Goal: Task Accomplishment & Management: Manage account settings

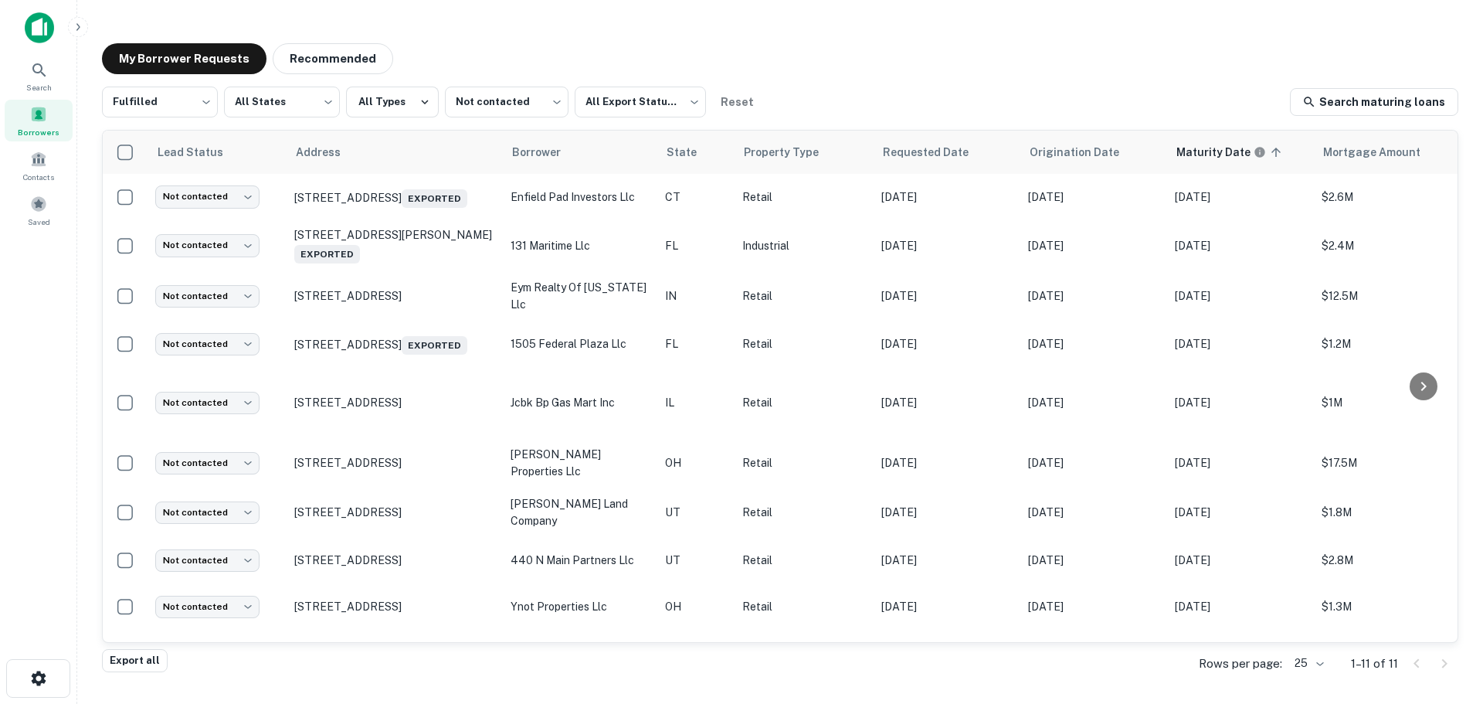
click at [53, 116] on div "Borrowers" at bounding box center [39, 121] width 68 height 42
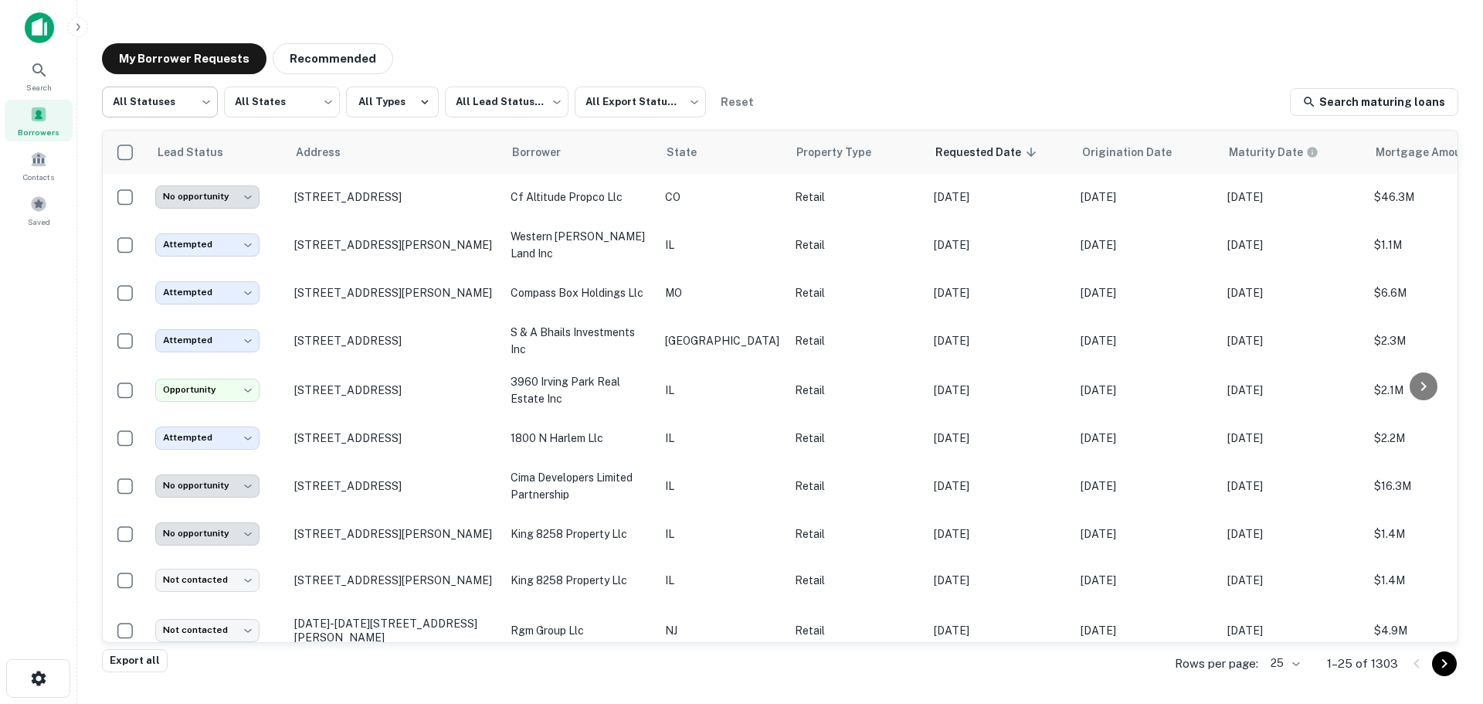
click at [193, 112] on body "**********" at bounding box center [741, 352] width 1483 height 704
click at [183, 194] on li "Fulfilled" at bounding box center [160, 198] width 116 height 28
type input "*********"
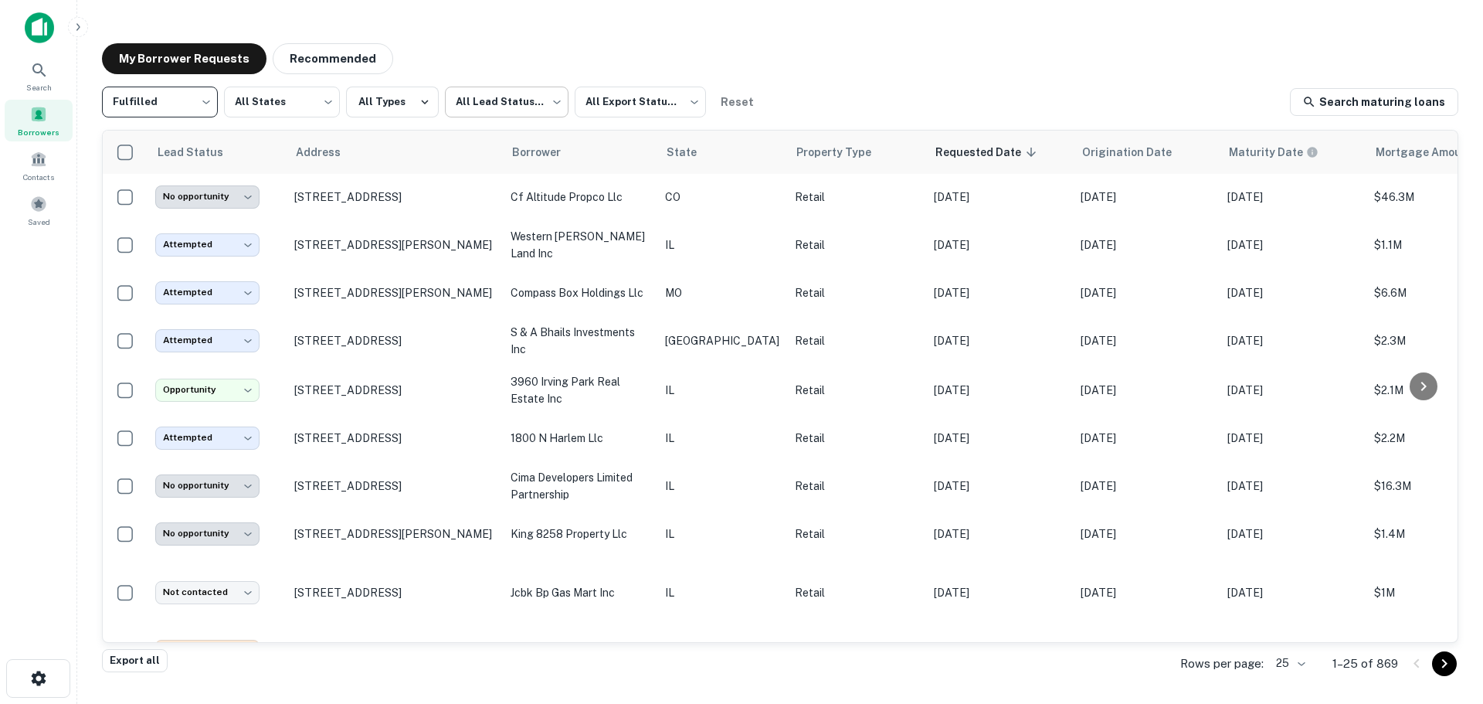
click at [470, 93] on body "**********" at bounding box center [741, 352] width 1483 height 704
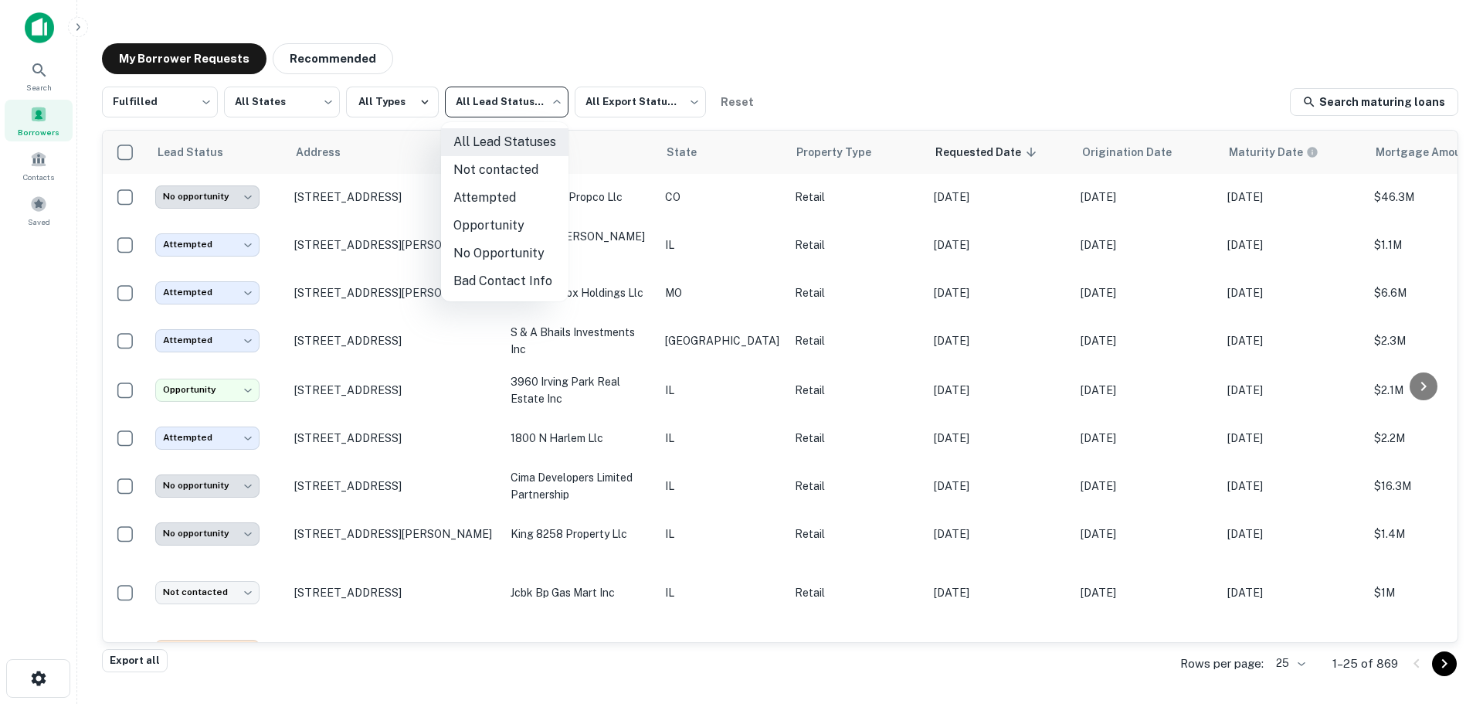
click at [507, 165] on li "Not contacted" at bounding box center [504, 170] width 127 height 28
type input "****"
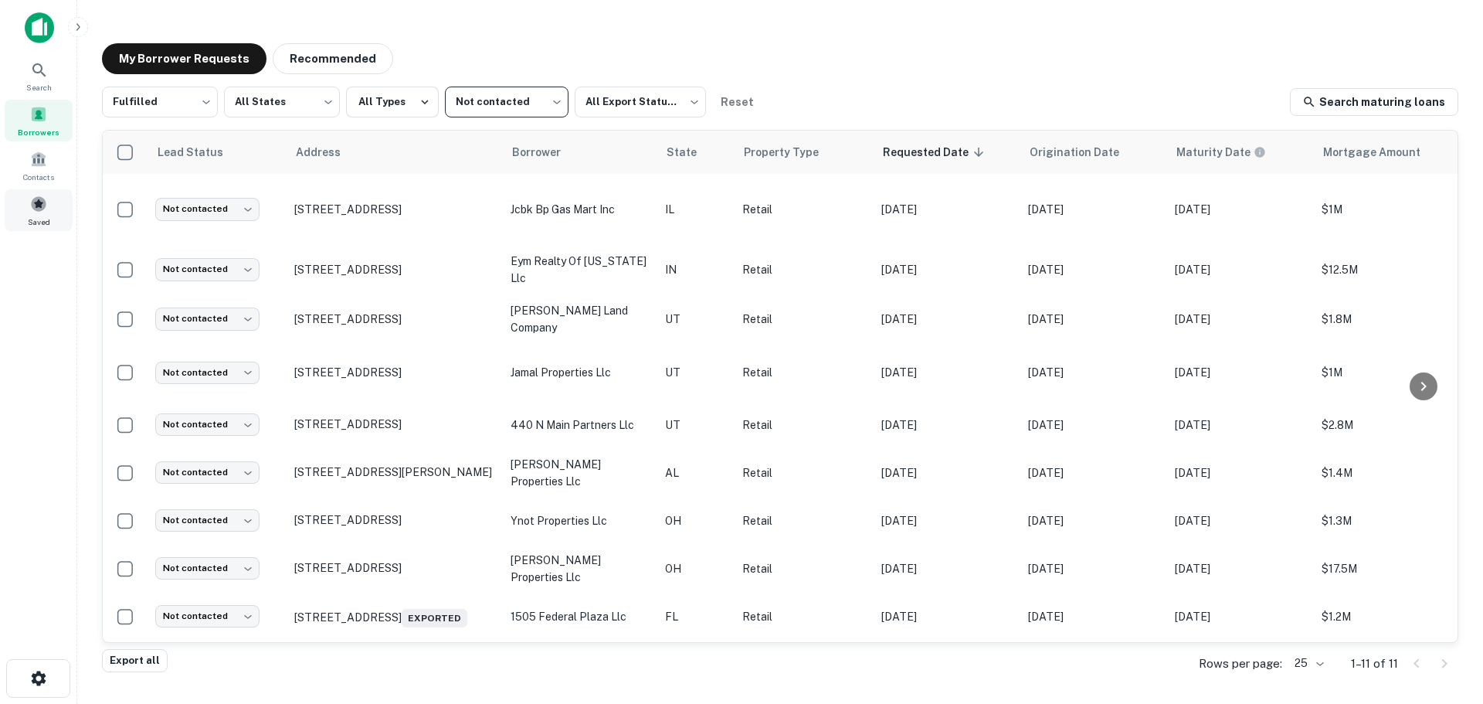
click at [33, 208] on span at bounding box center [38, 203] width 17 height 17
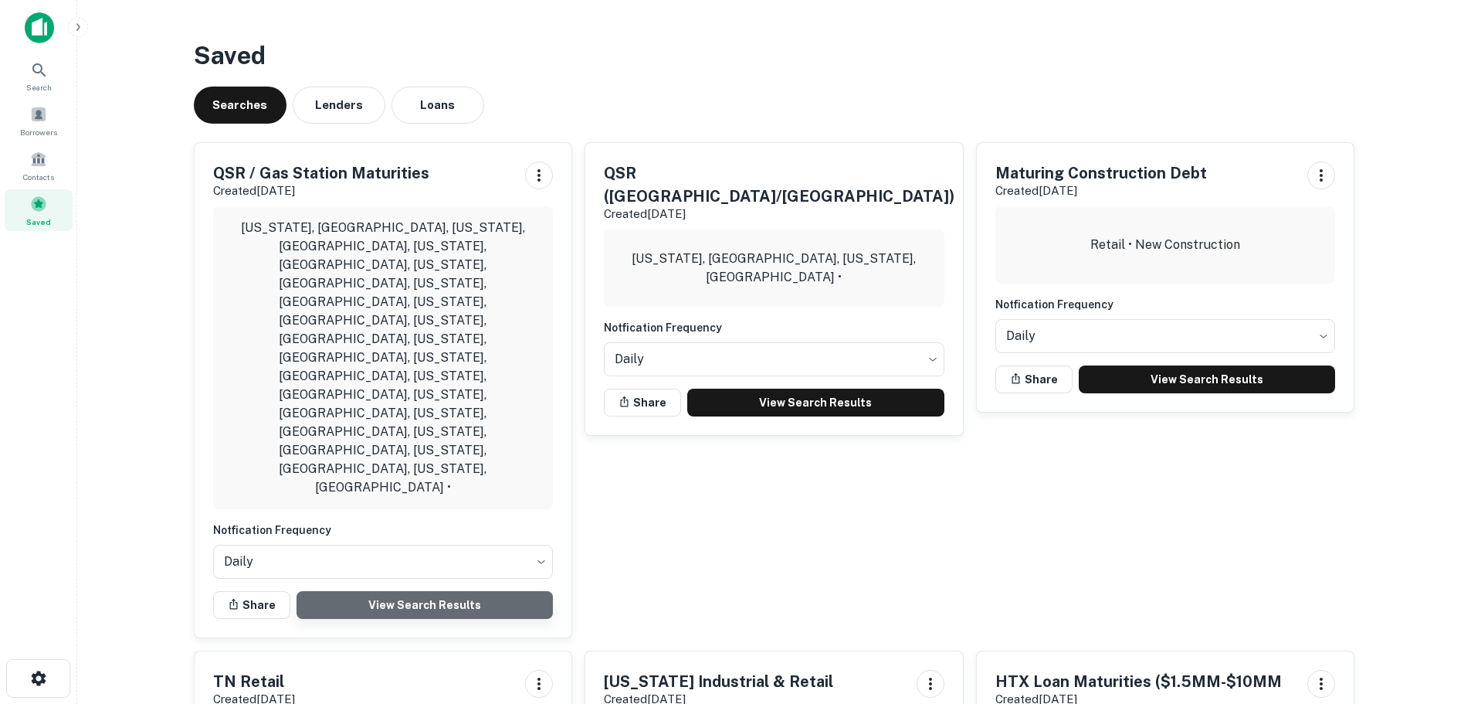
click at [392, 591] on link "View Search Results" at bounding box center [425, 605] width 257 height 28
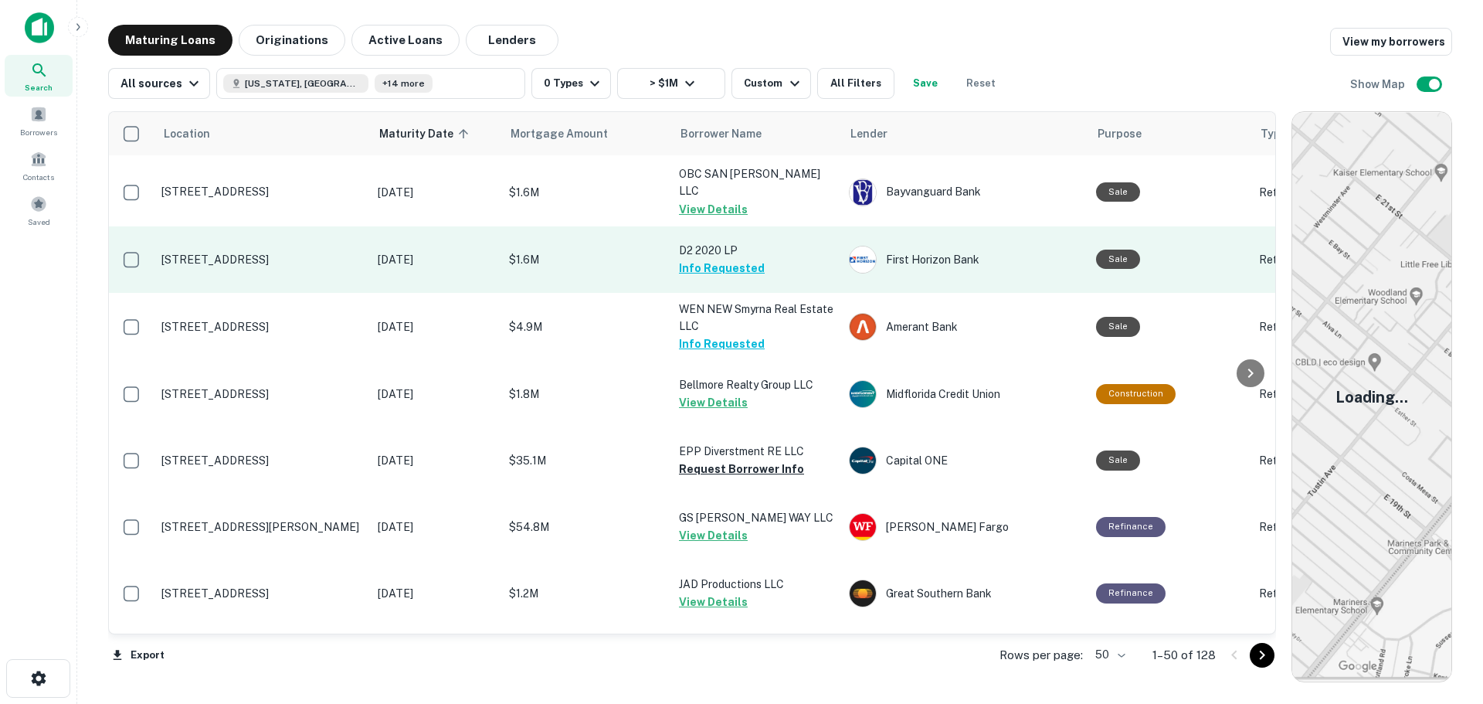
scroll to position [232, 0]
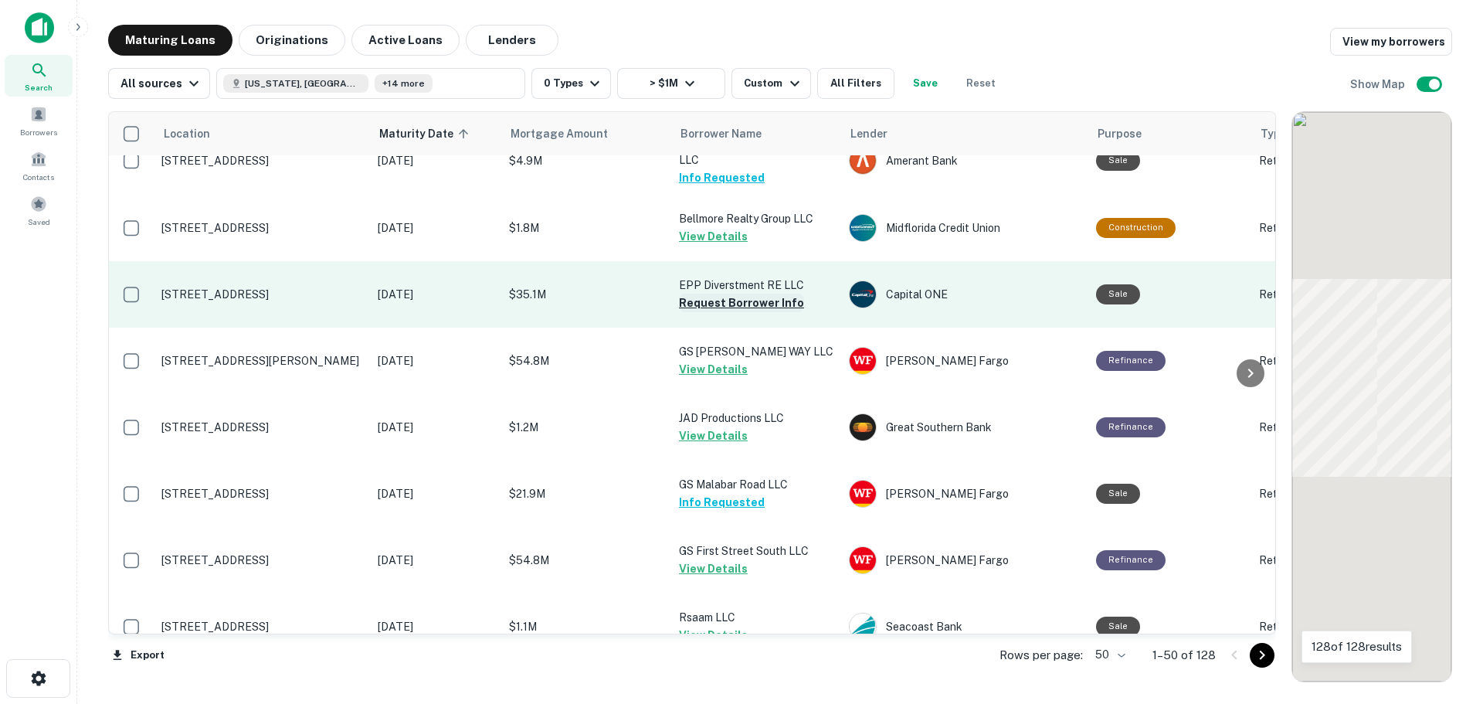
click at [701, 298] on button "Request Borrower Info" at bounding box center [741, 303] width 125 height 19
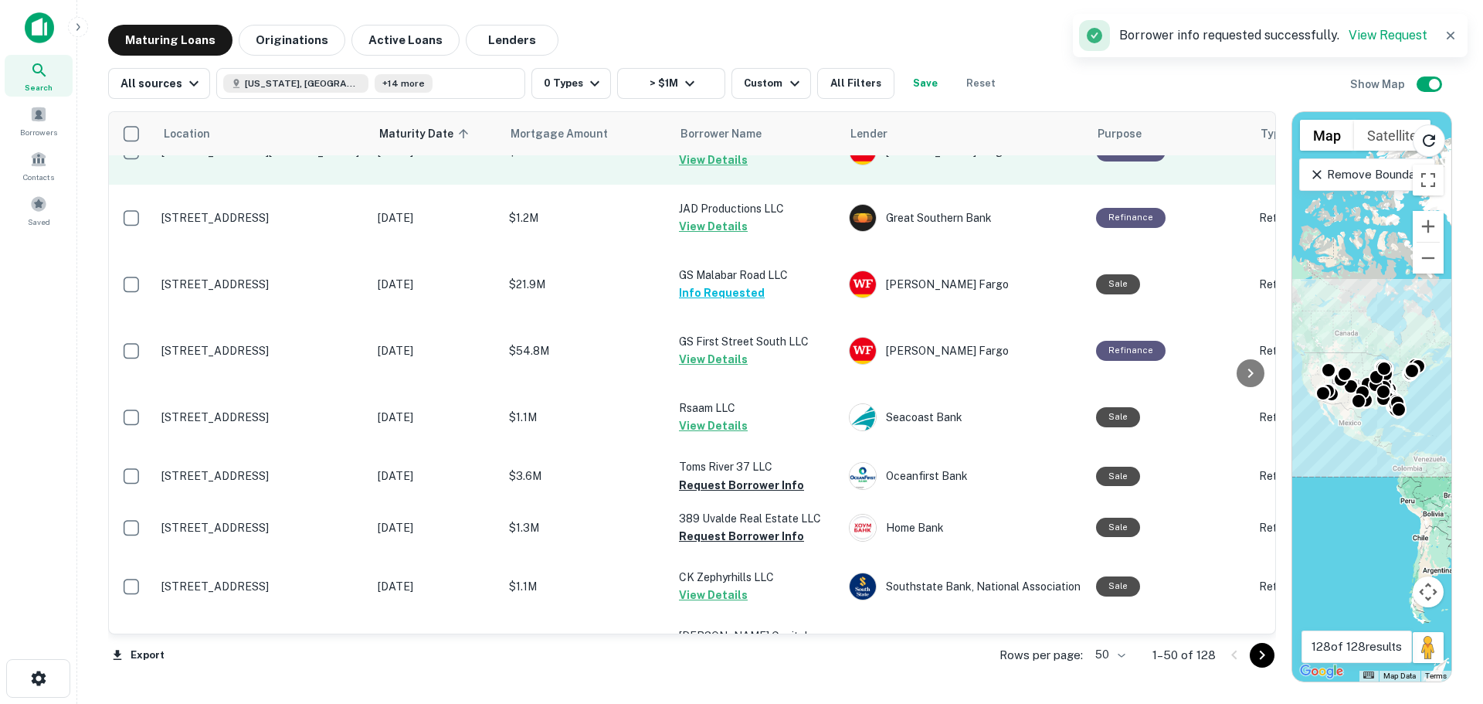
scroll to position [463, 0]
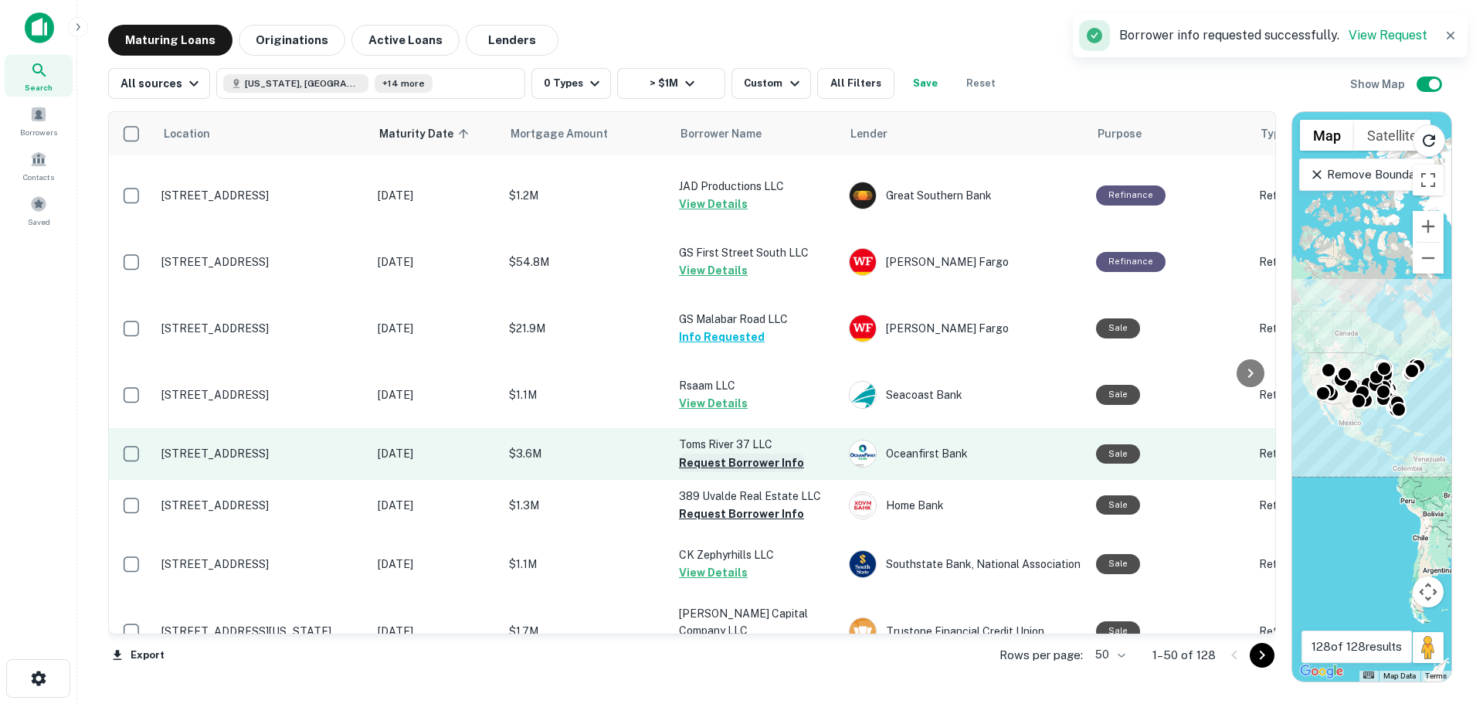
click at [723, 463] on button "Request Borrower Info" at bounding box center [741, 462] width 125 height 19
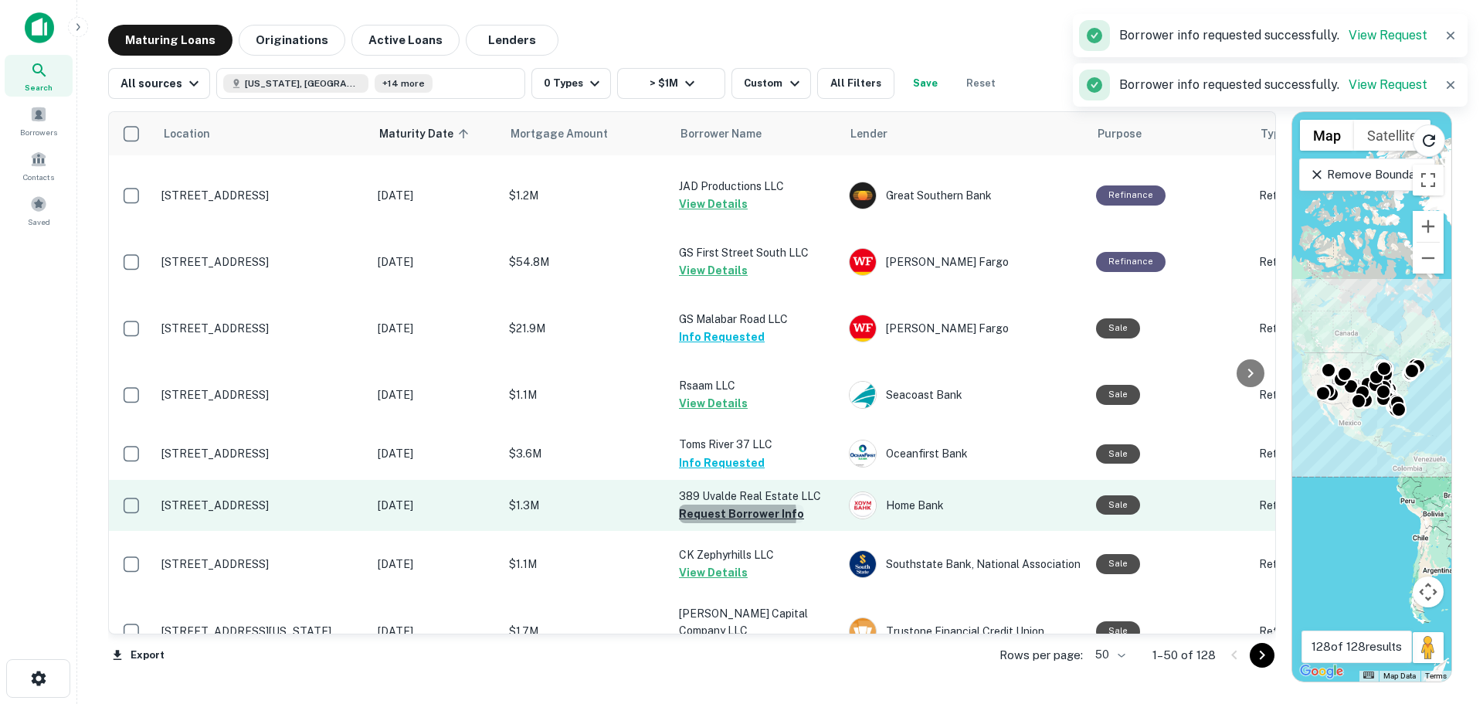
click at [721, 511] on button "Request Borrower Info" at bounding box center [741, 513] width 125 height 19
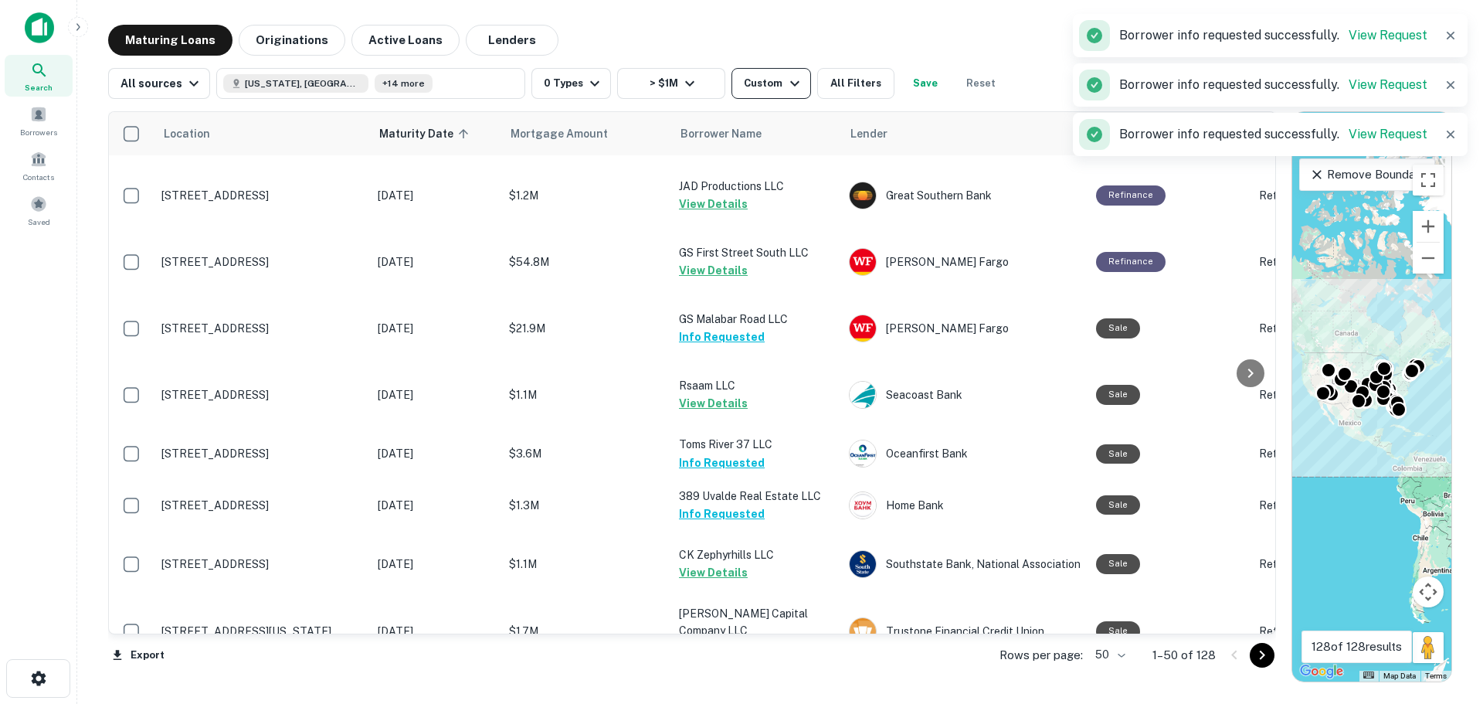
click at [764, 72] on button "Custom" at bounding box center [770, 83] width 79 height 31
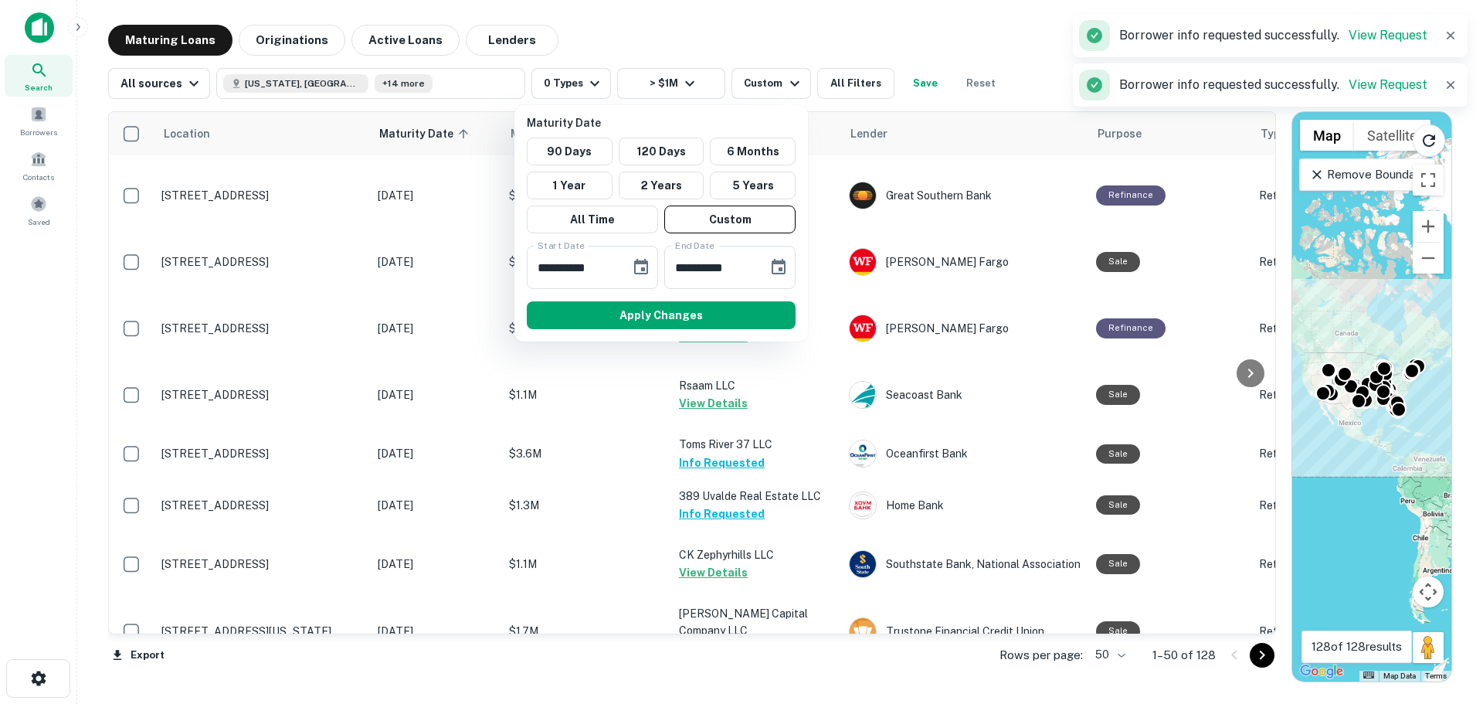
click at [768, 45] on div at bounding box center [741, 352] width 1483 height 704
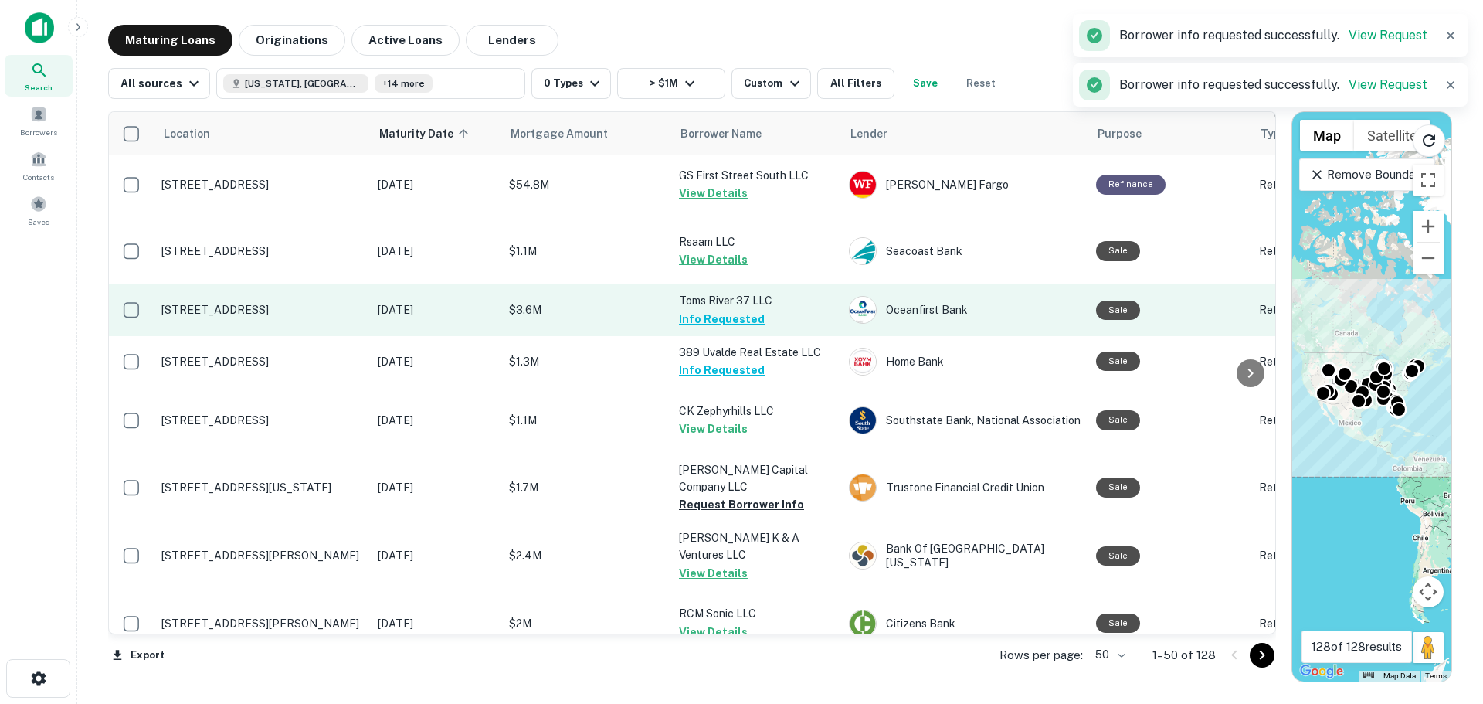
scroll to position [618, 0]
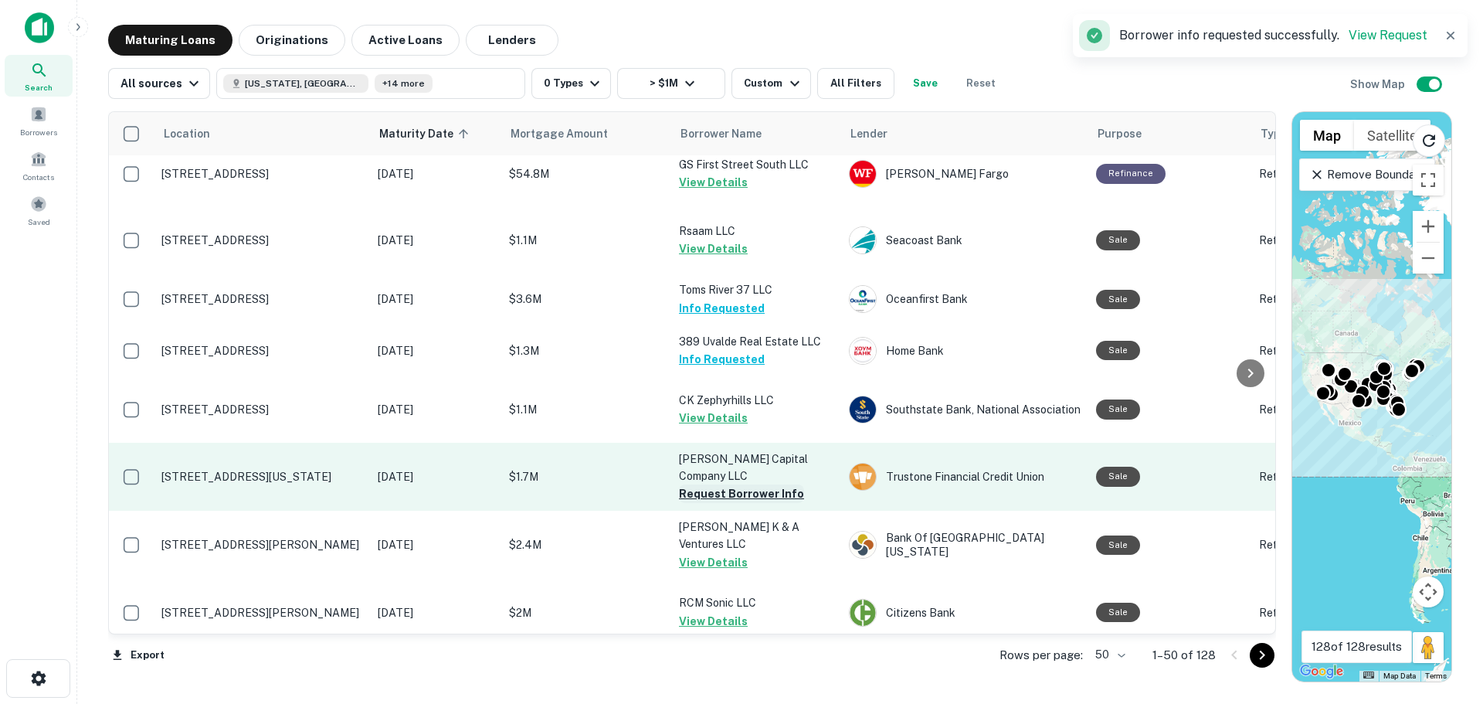
click at [734, 484] on button "Request Borrower Info" at bounding box center [741, 493] width 125 height 19
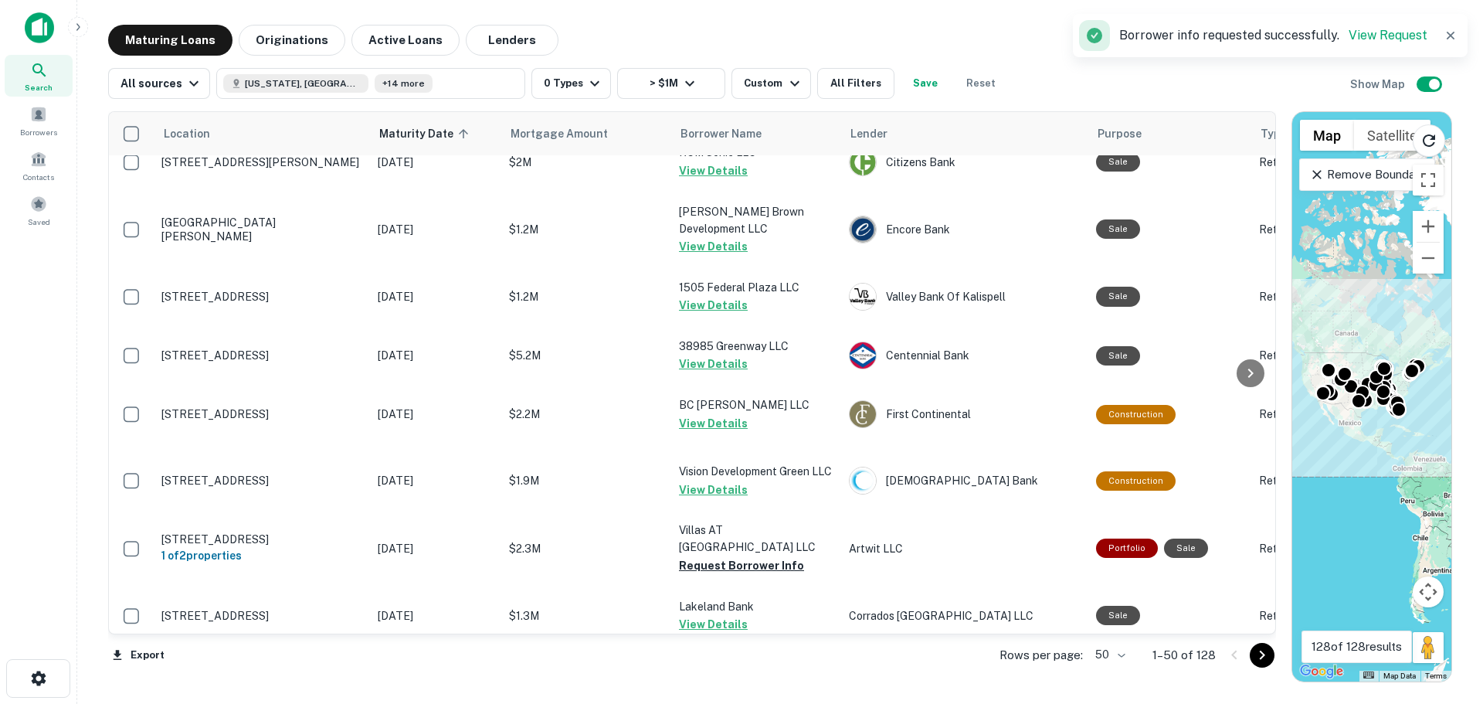
scroll to position [1159, 0]
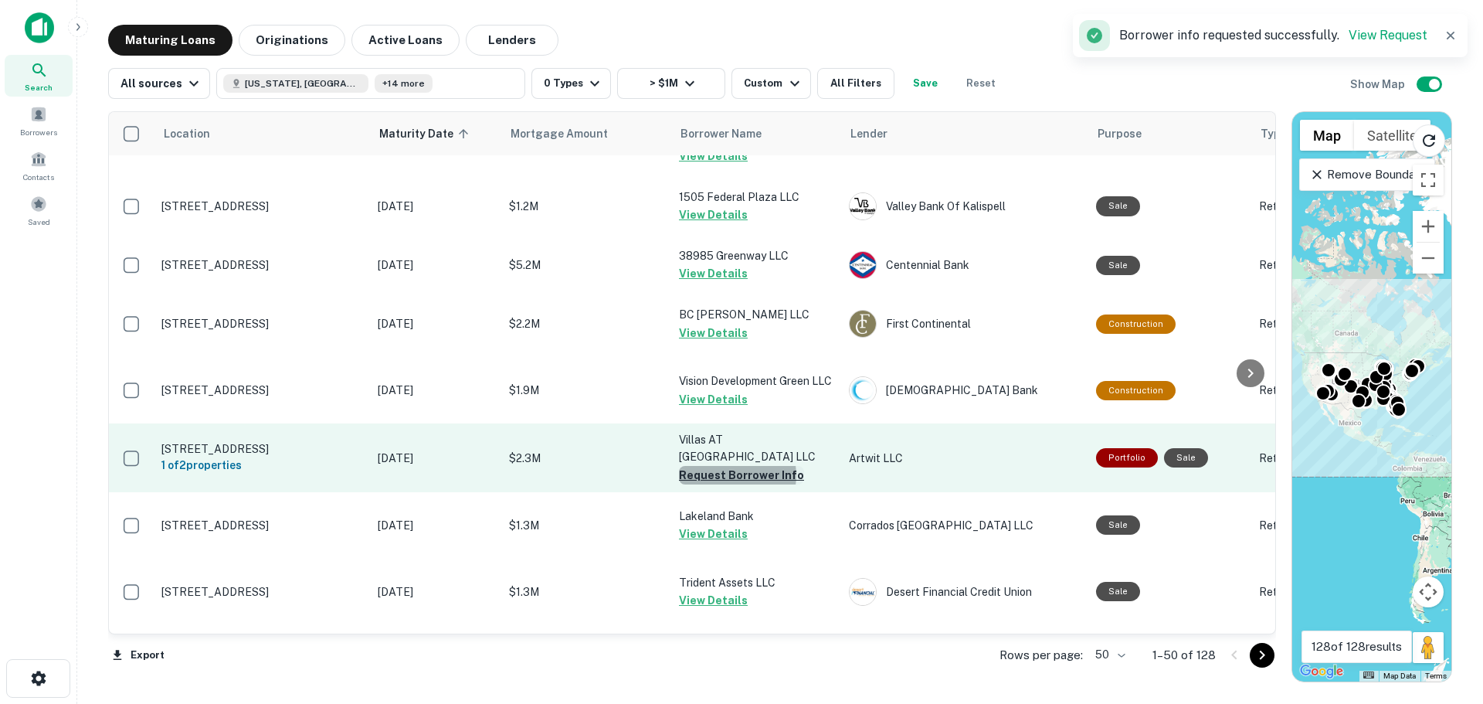
click at [732, 466] on button "Request Borrower Info" at bounding box center [741, 475] width 125 height 19
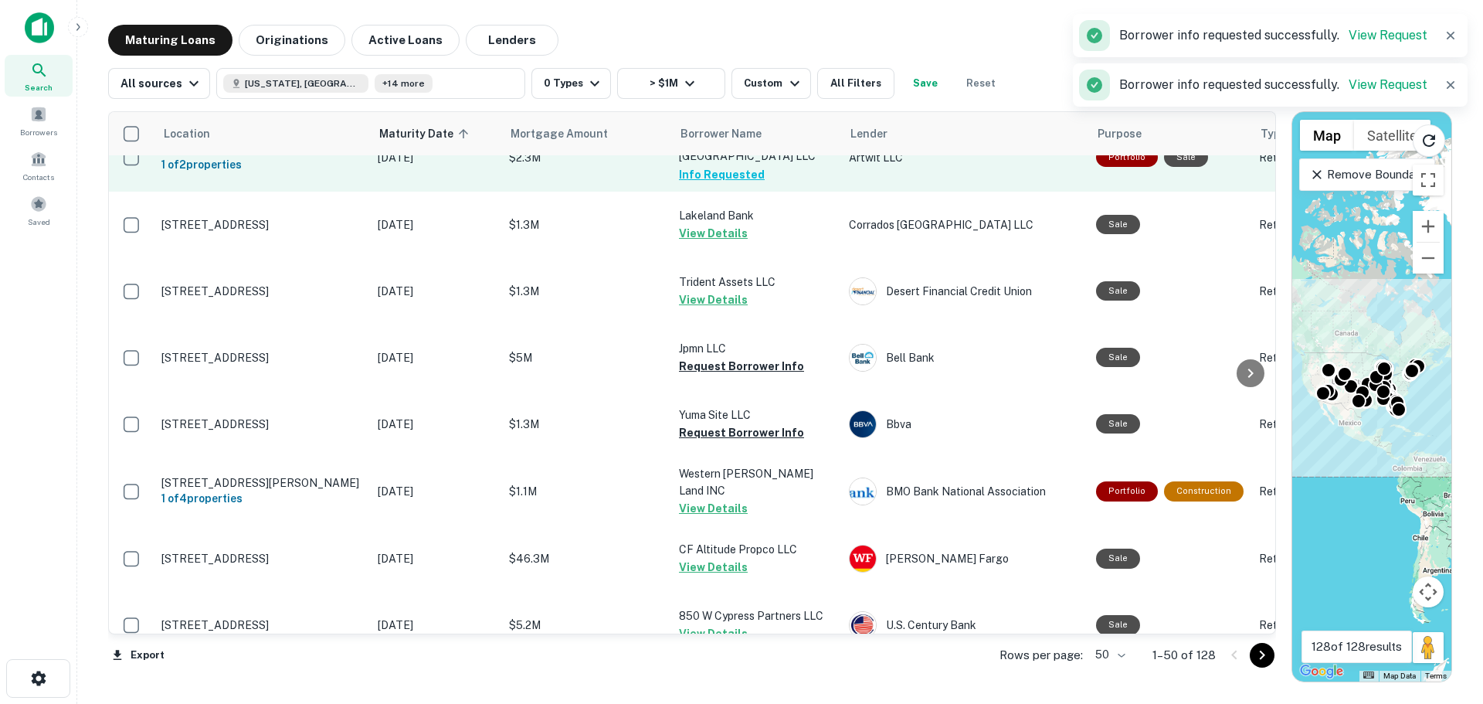
scroll to position [1468, 0]
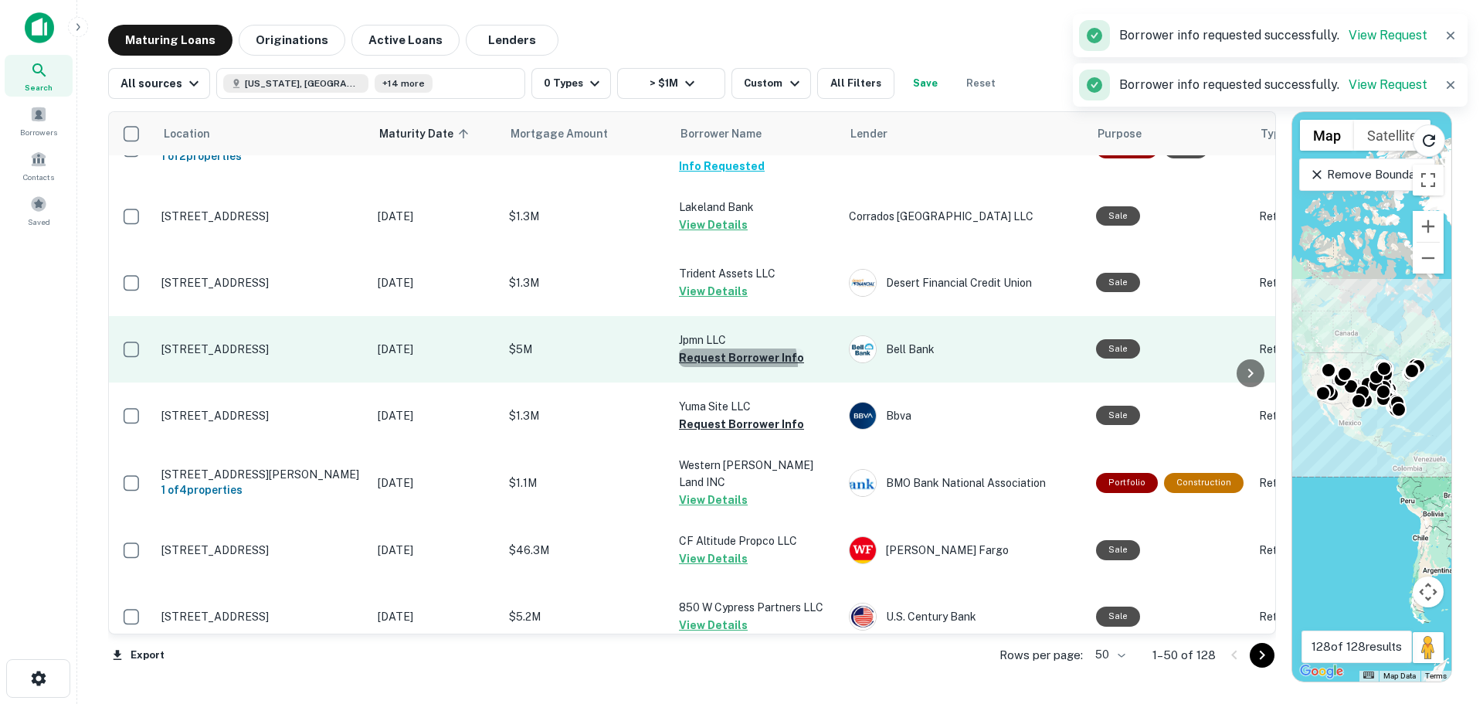
click at [729, 348] on button "Request Borrower Info" at bounding box center [741, 357] width 125 height 19
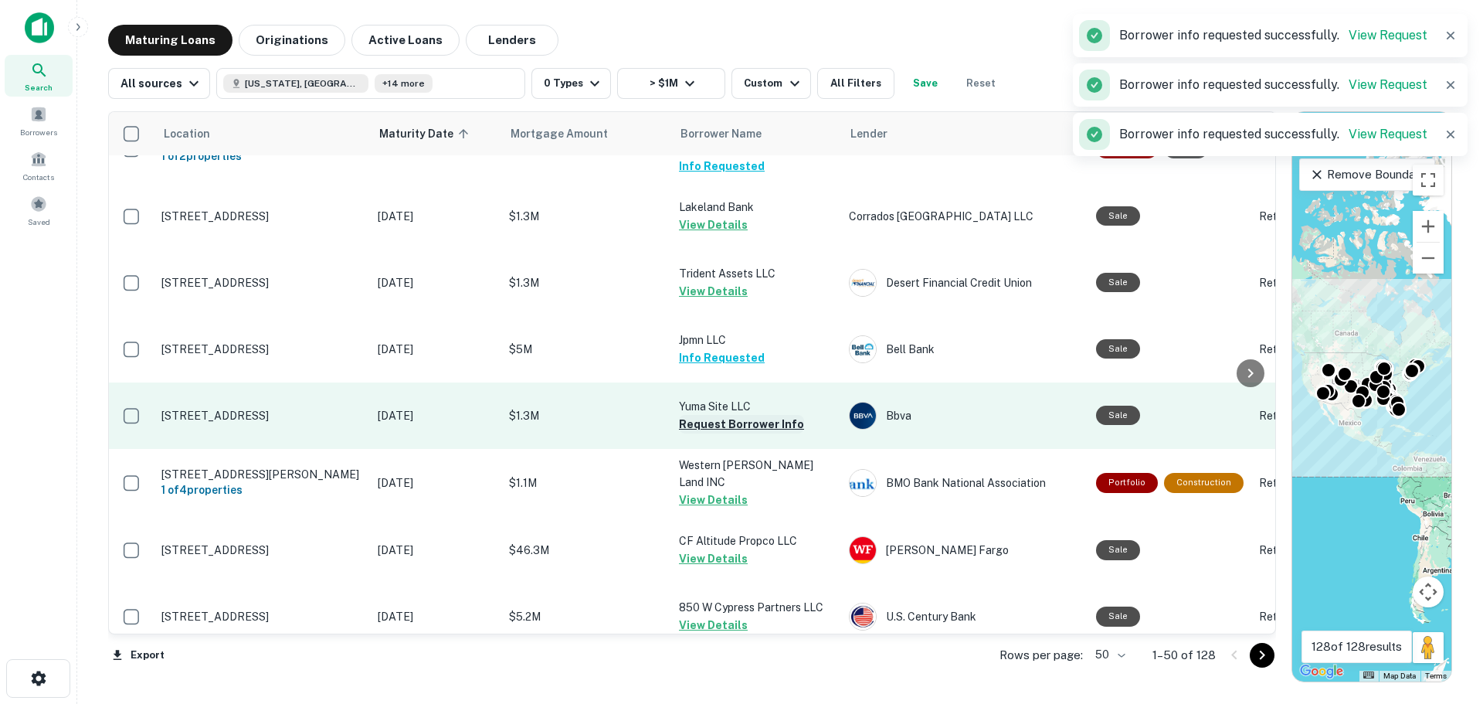
click at [732, 415] on button "Request Borrower Info" at bounding box center [741, 424] width 125 height 19
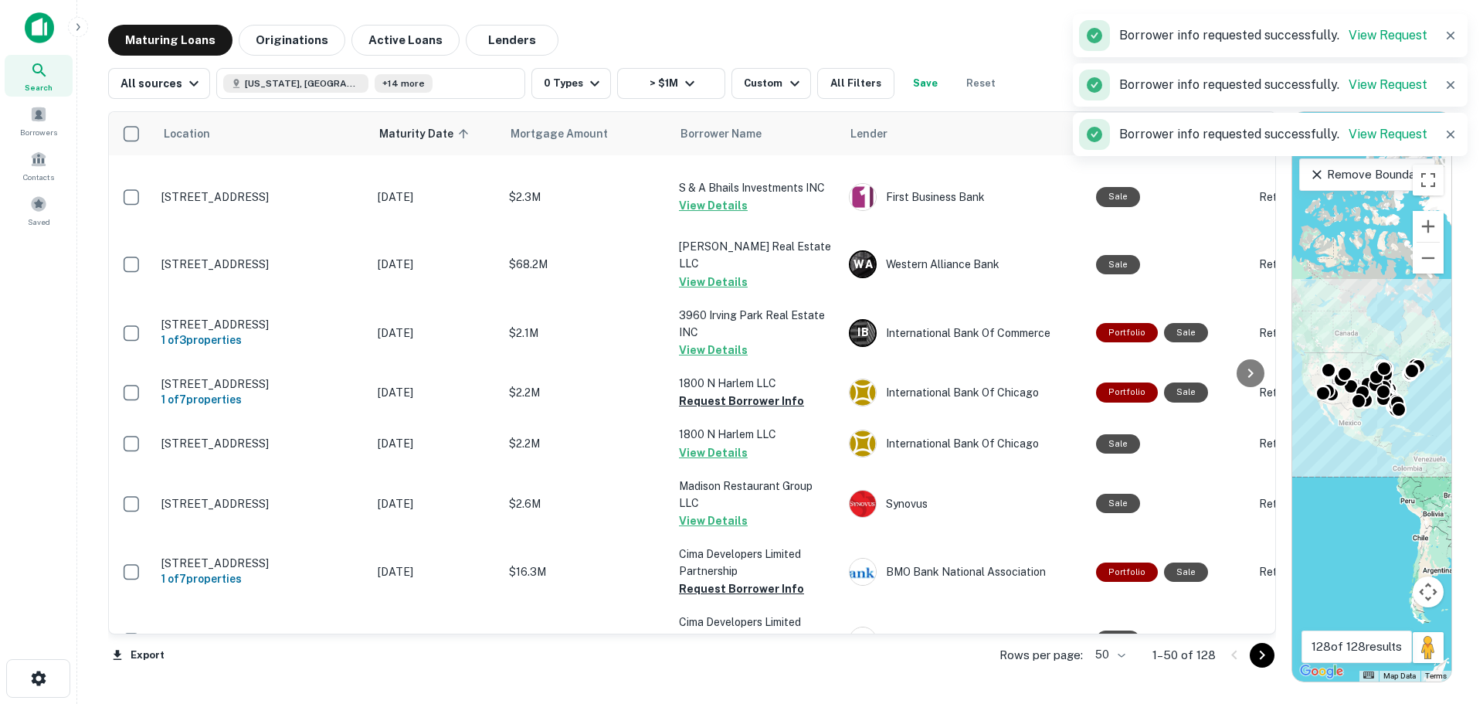
scroll to position [2085, 0]
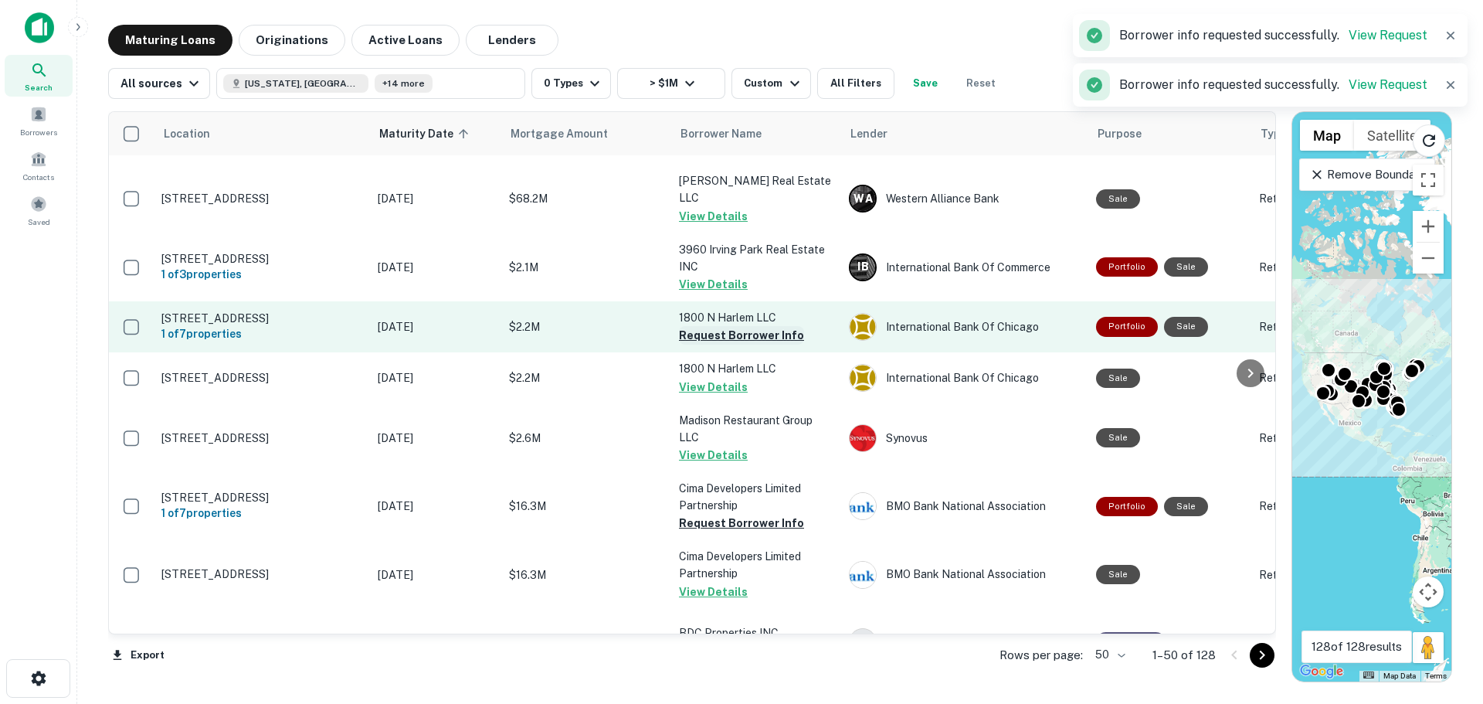
click at [732, 326] on button "Request Borrower Info" at bounding box center [741, 335] width 125 height 19
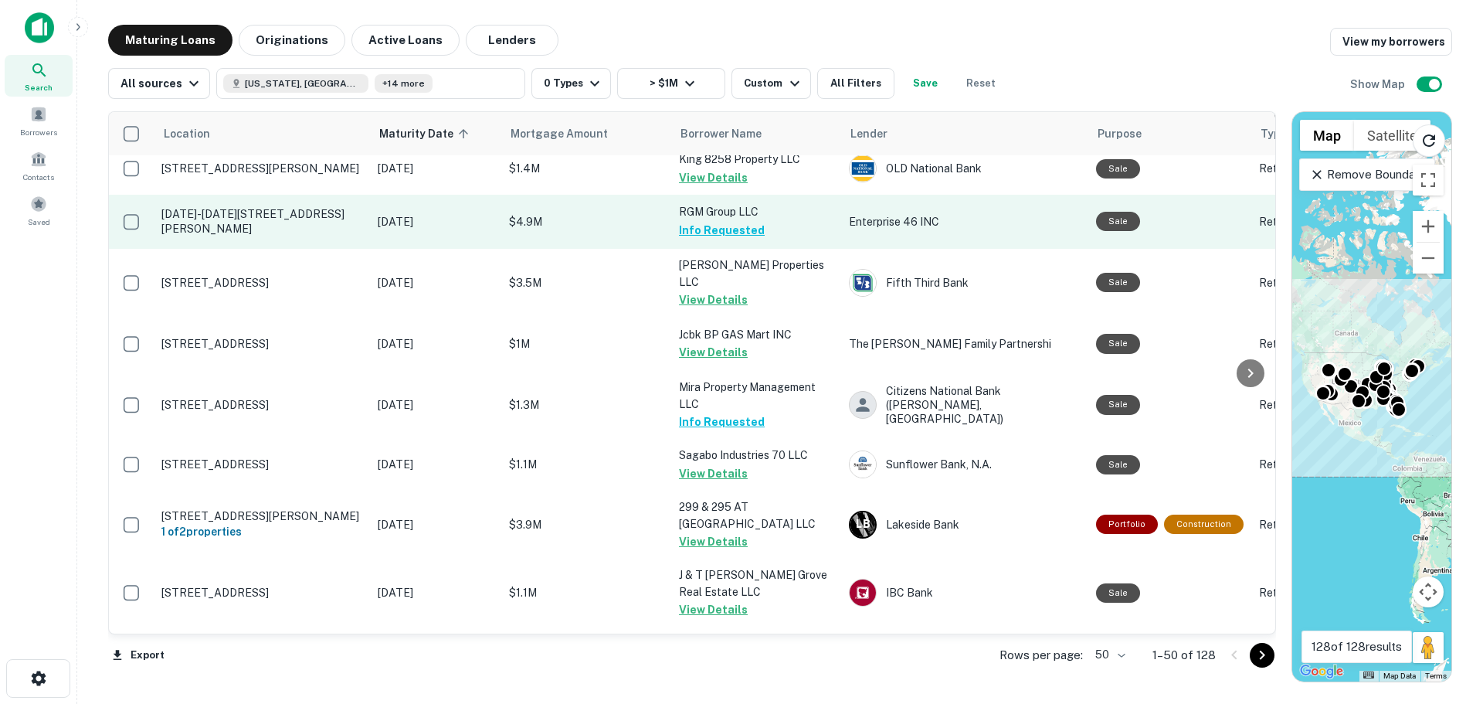
scroll to position [2693, 0]
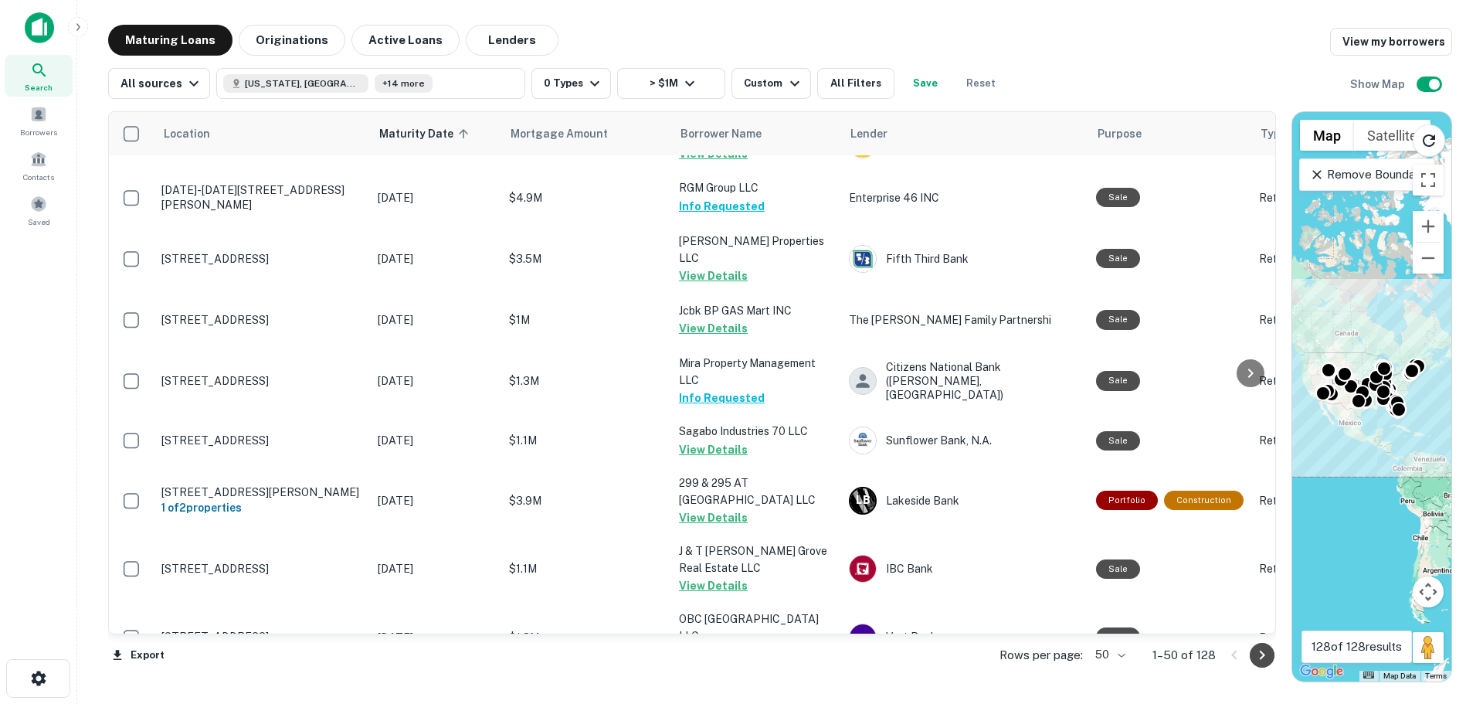
click at [1255, 651] on icon "Go to next page" at bounding box center [1262, 655] width 19 height 19
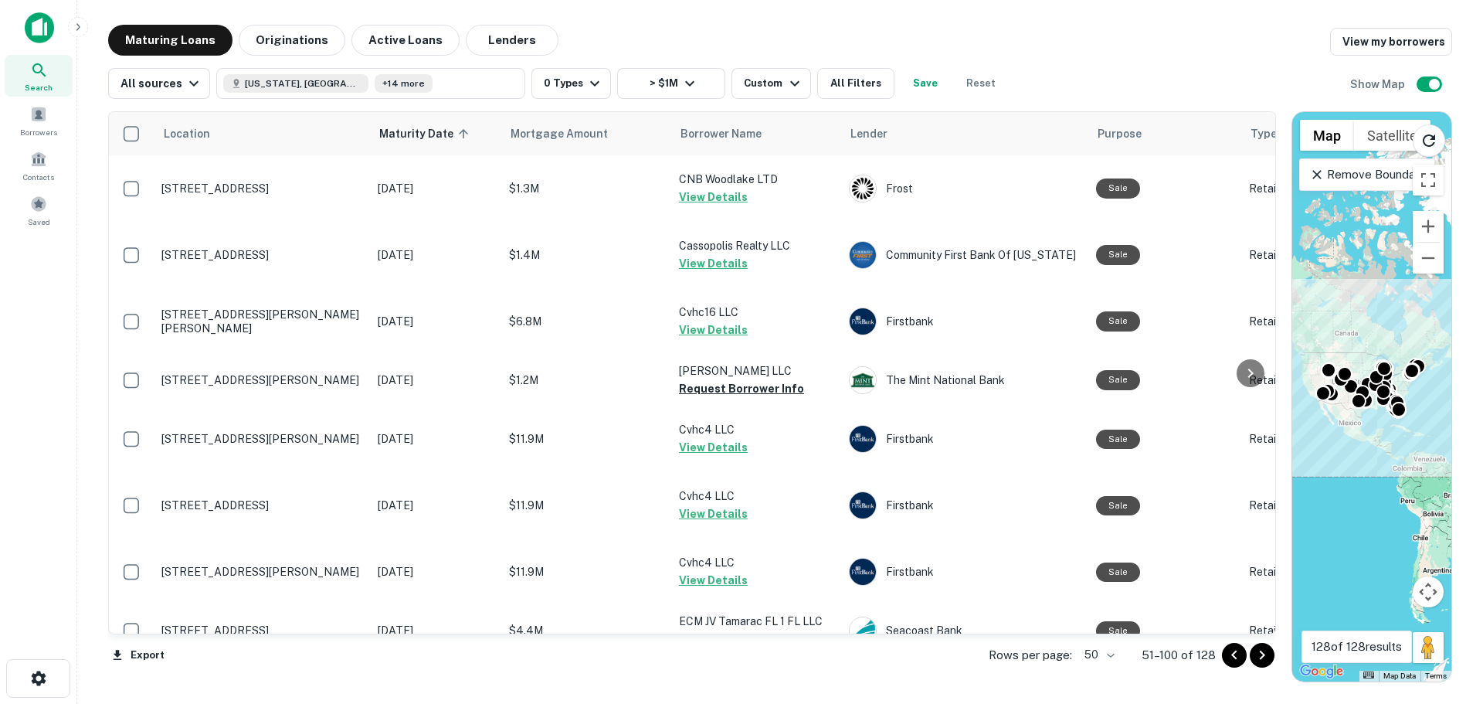
scroll to position [2650, 0]
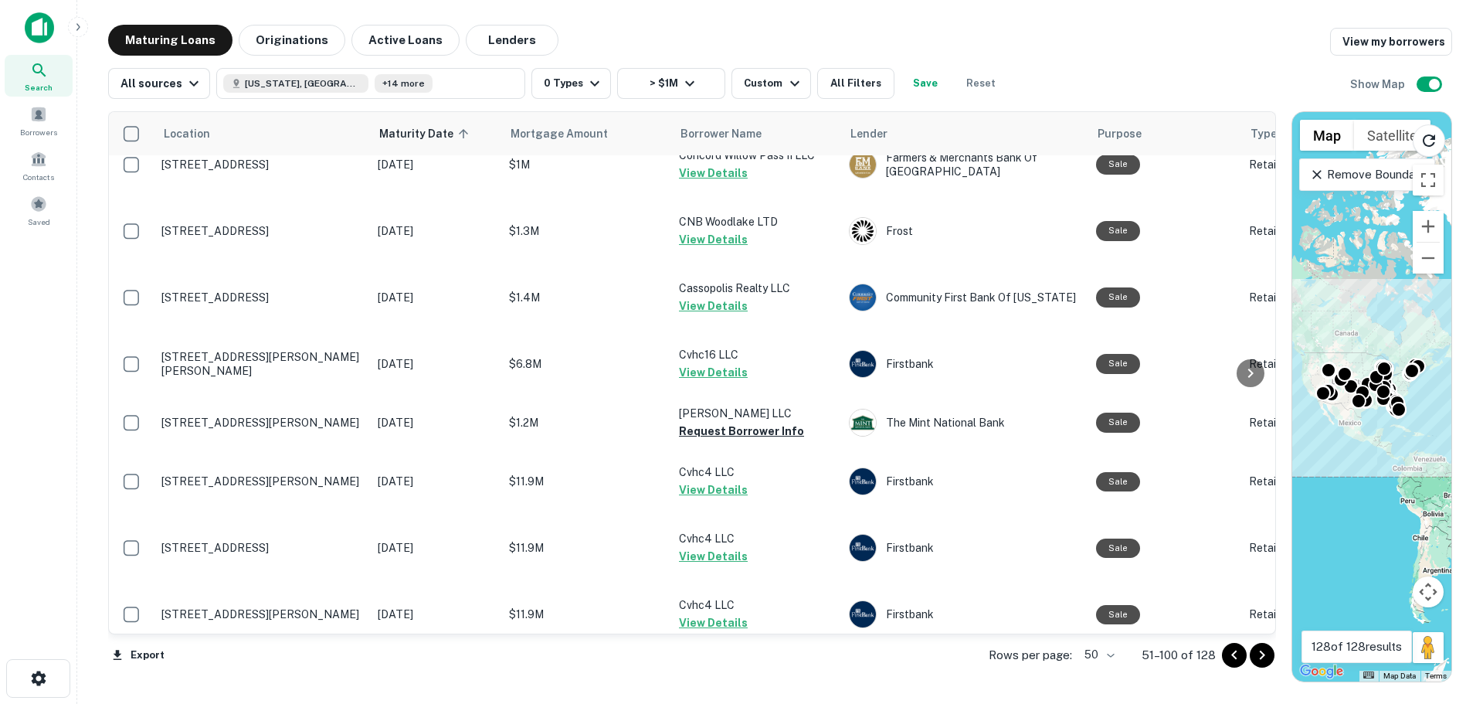
click at [738, 673] on button "Request Borrower Info" at bounding box center [741, 682] width 125 height 19
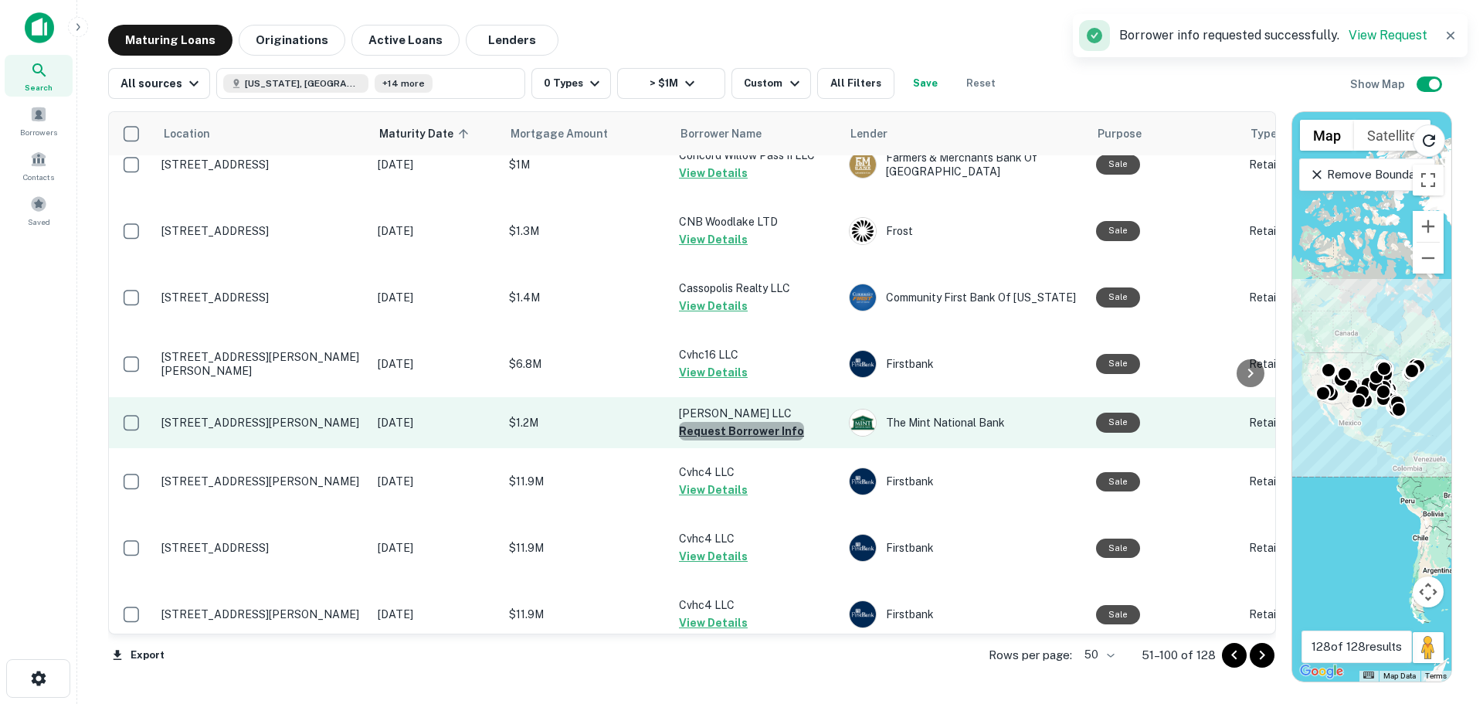
click at [742, 422] on button "Request Borrower Info" at bounding box center [741, 431] width 125 height 19
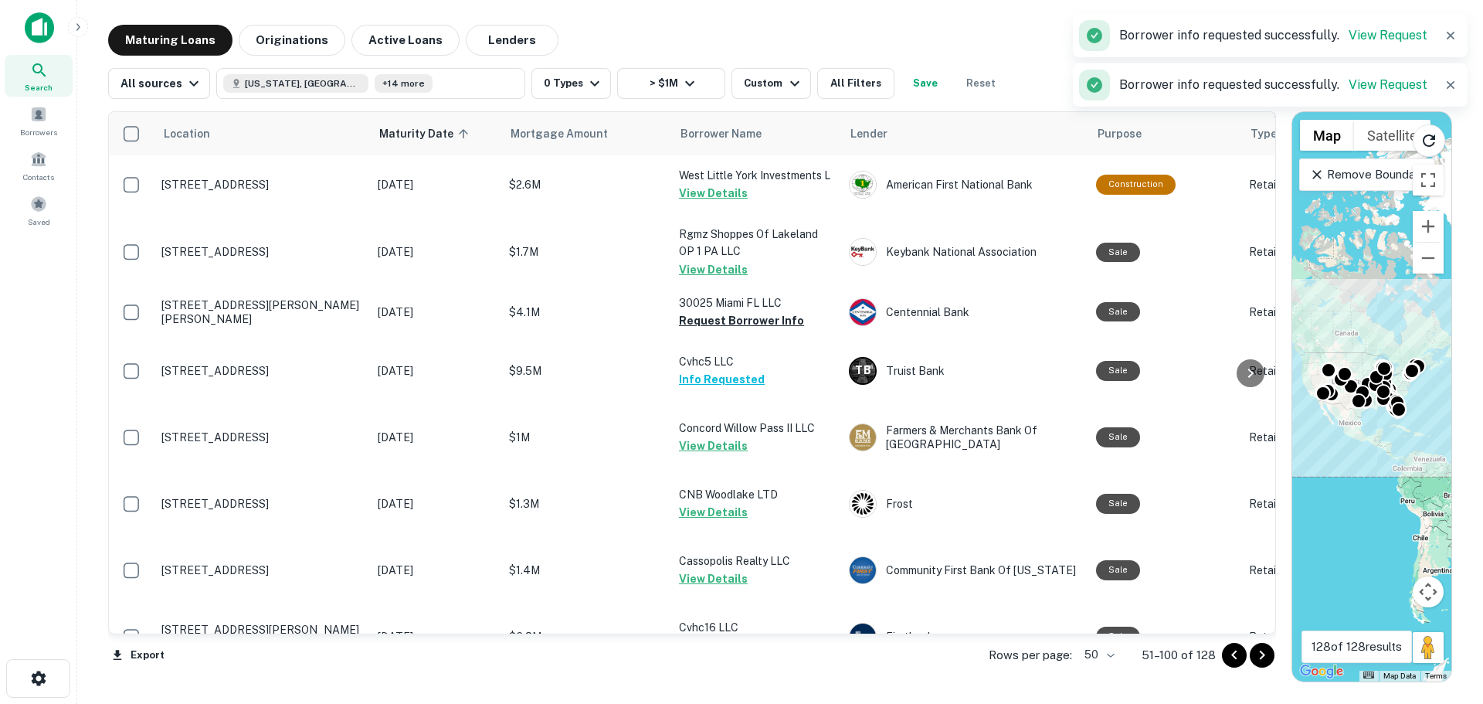
scroll to position [2341, 0]
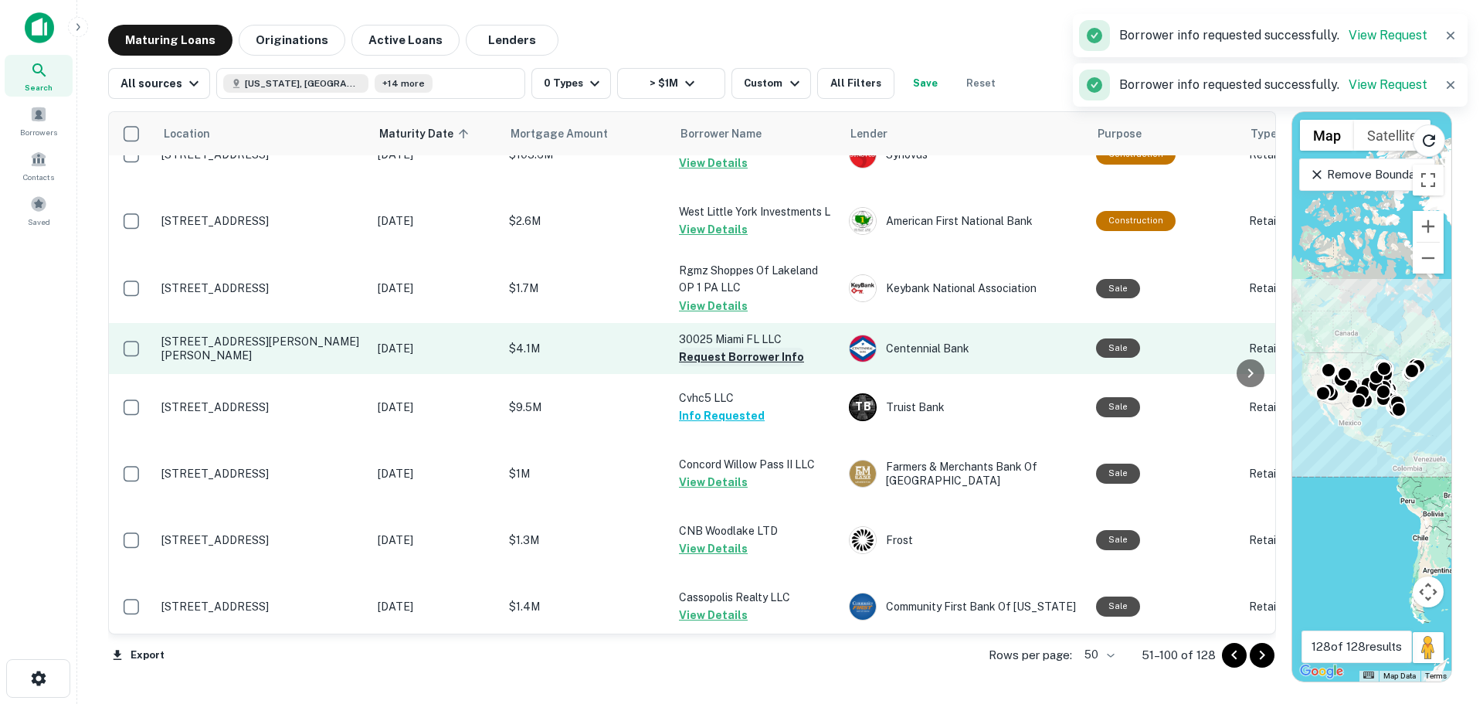
click at [747, 348] on button "Request Borrower Info" at bounding box center [741, 357] width 125 height 19
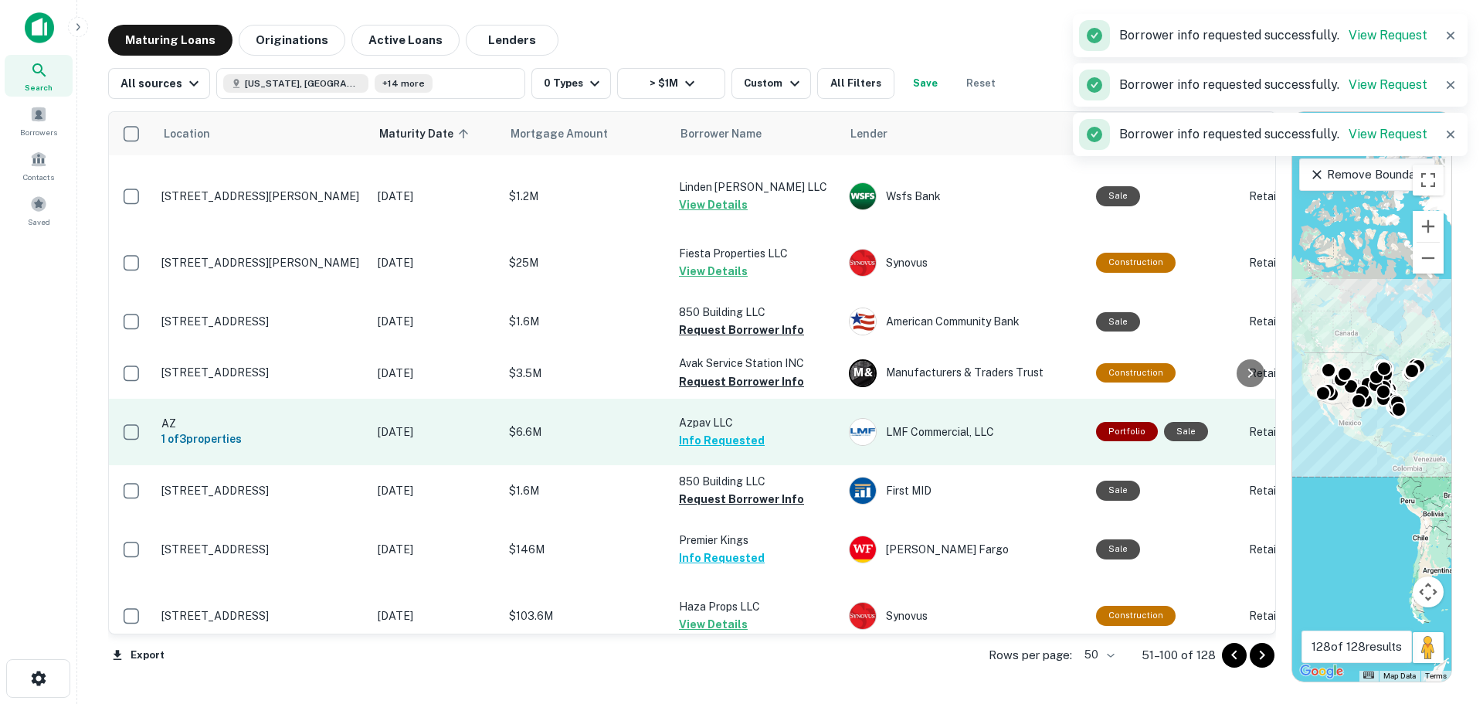
scroll to position [1878, 0]
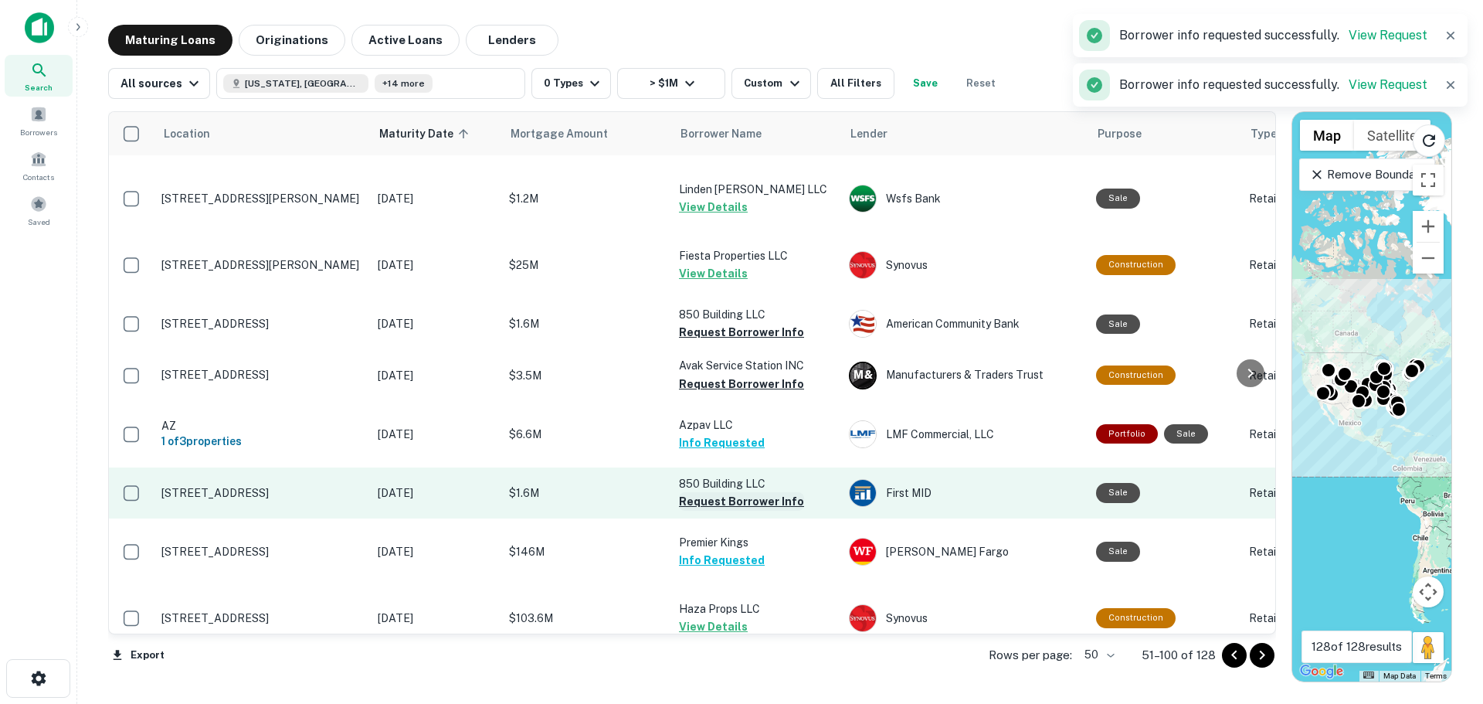
click at [752, 492] on button "Request Borrower Info" at bounding box center [741, 501] width 125 height 19
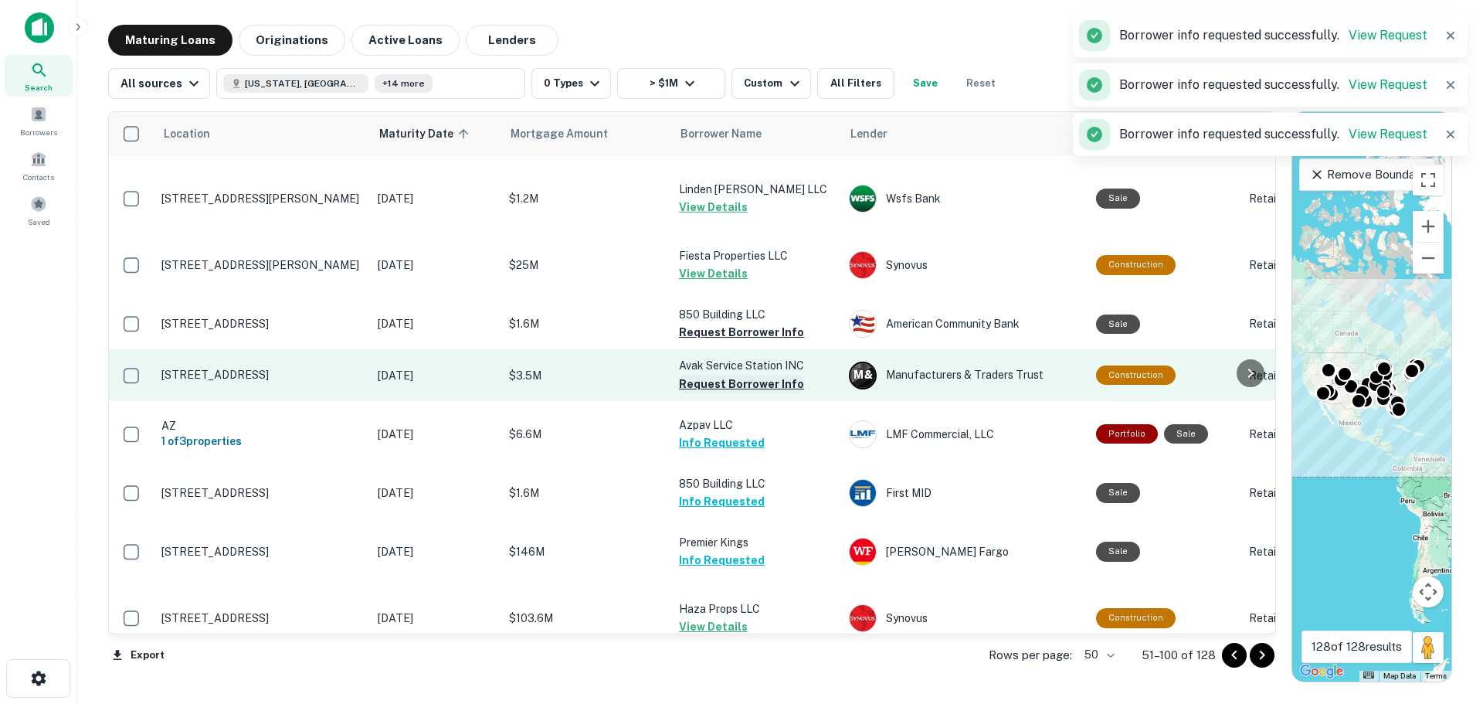
click at [743, 375] on button "Request Borrower Info" at bounding box center [741, 384] width 125 height 19
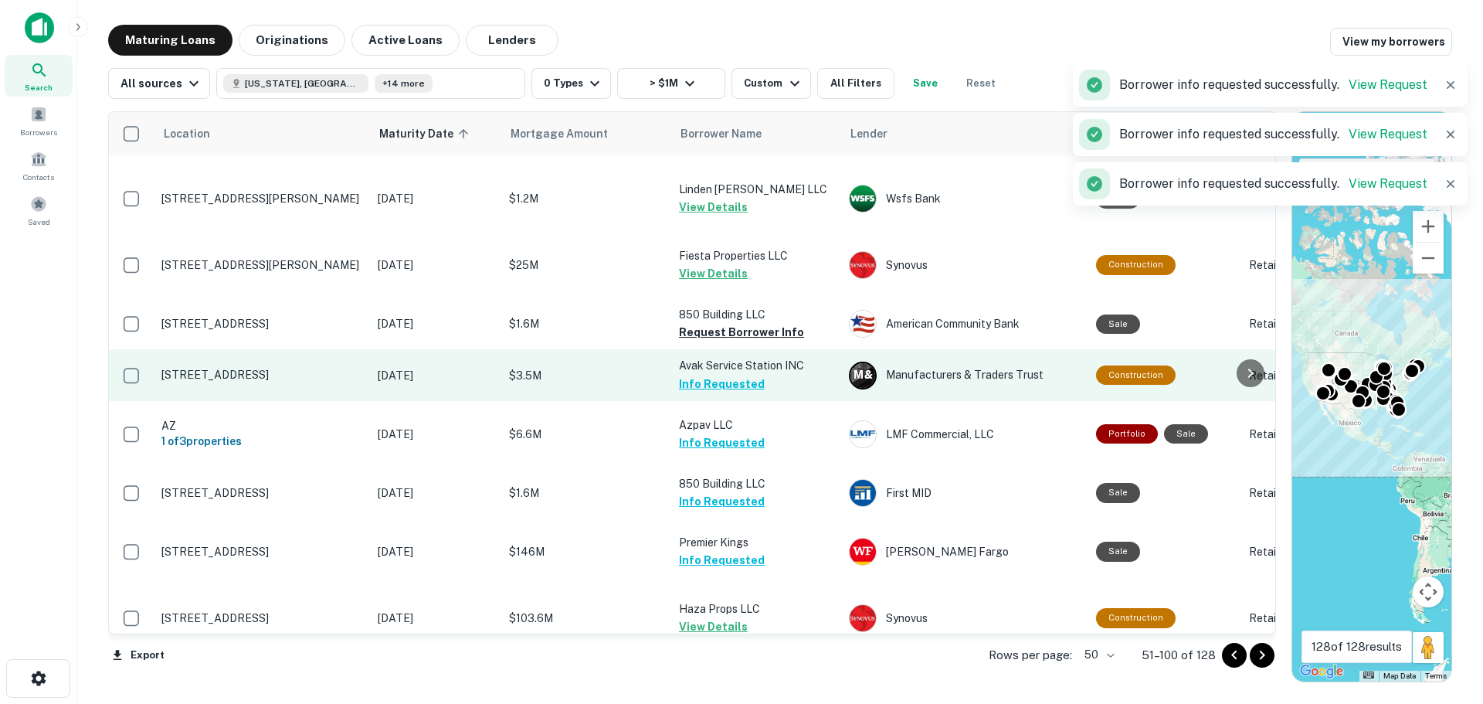
scroll to position [1646, 0]
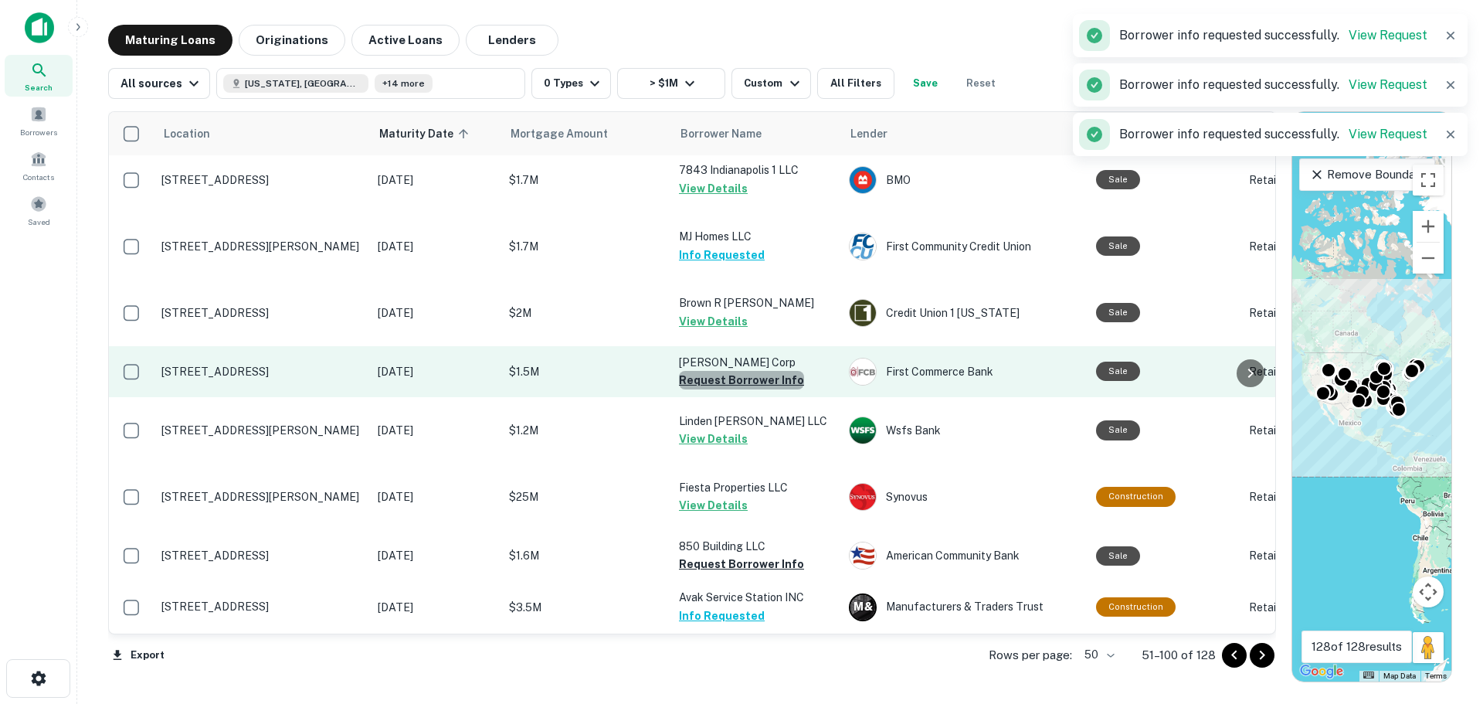
click at [743, 371] on button "Request Borrower Info" at bounding box center [741, 380] width 125 height 19
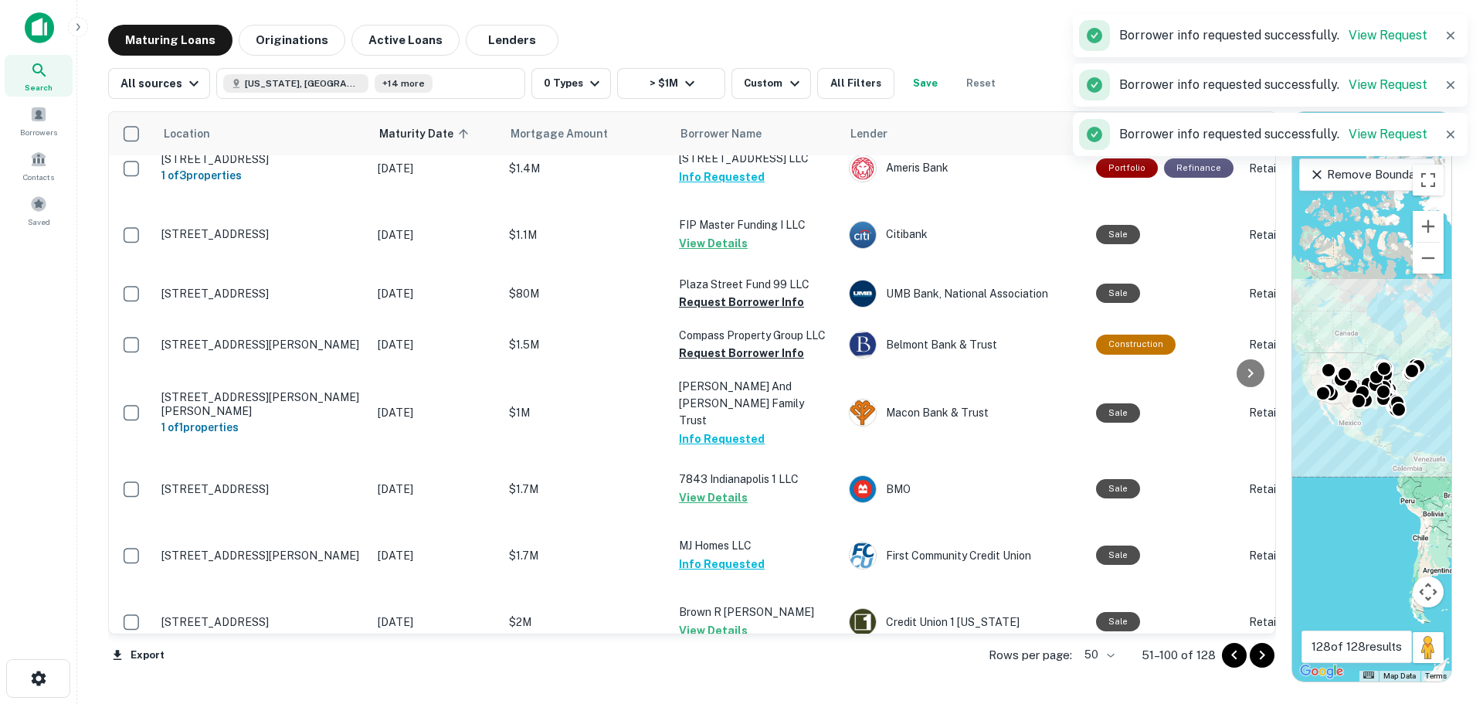
scroll to position [1260, 0]
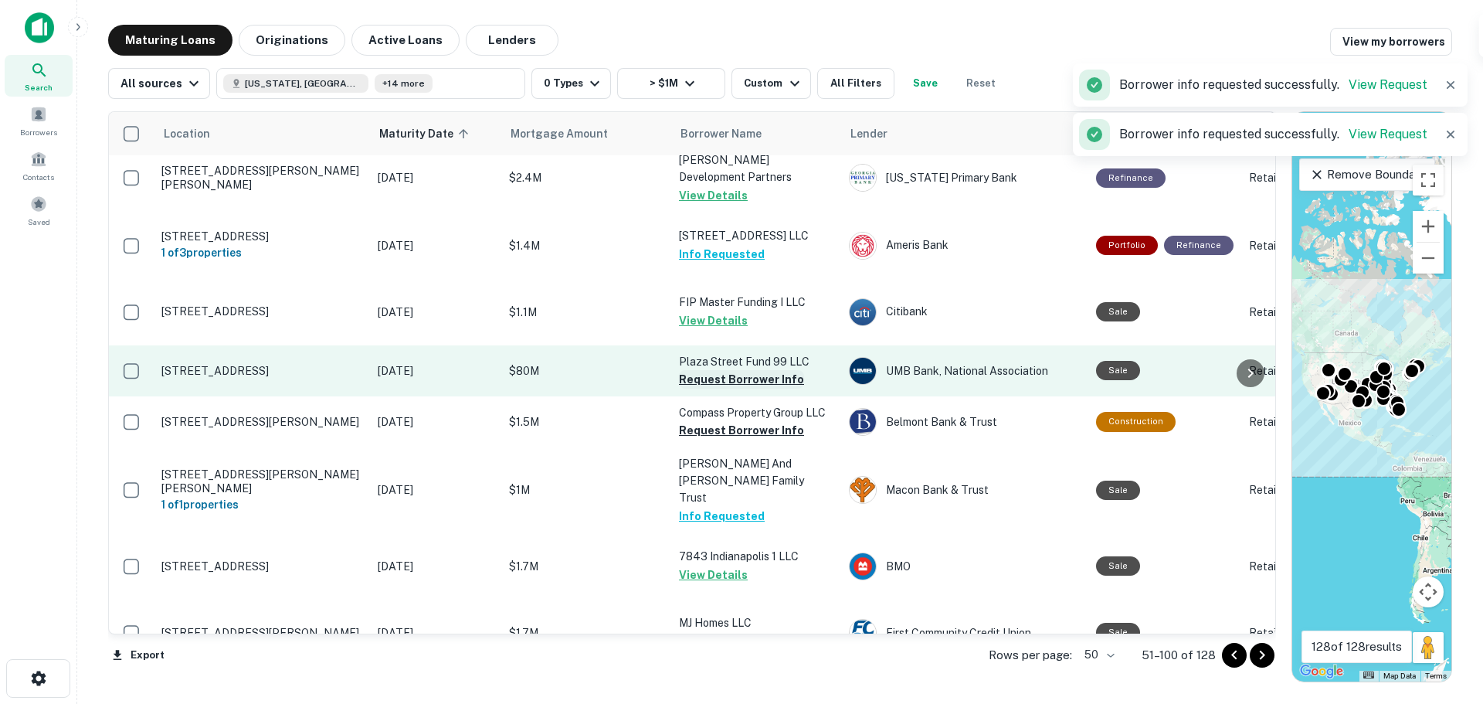
click at [740, 370] on button "Request Borrower Info" at bounding box center [741, 379] width 125 height 19
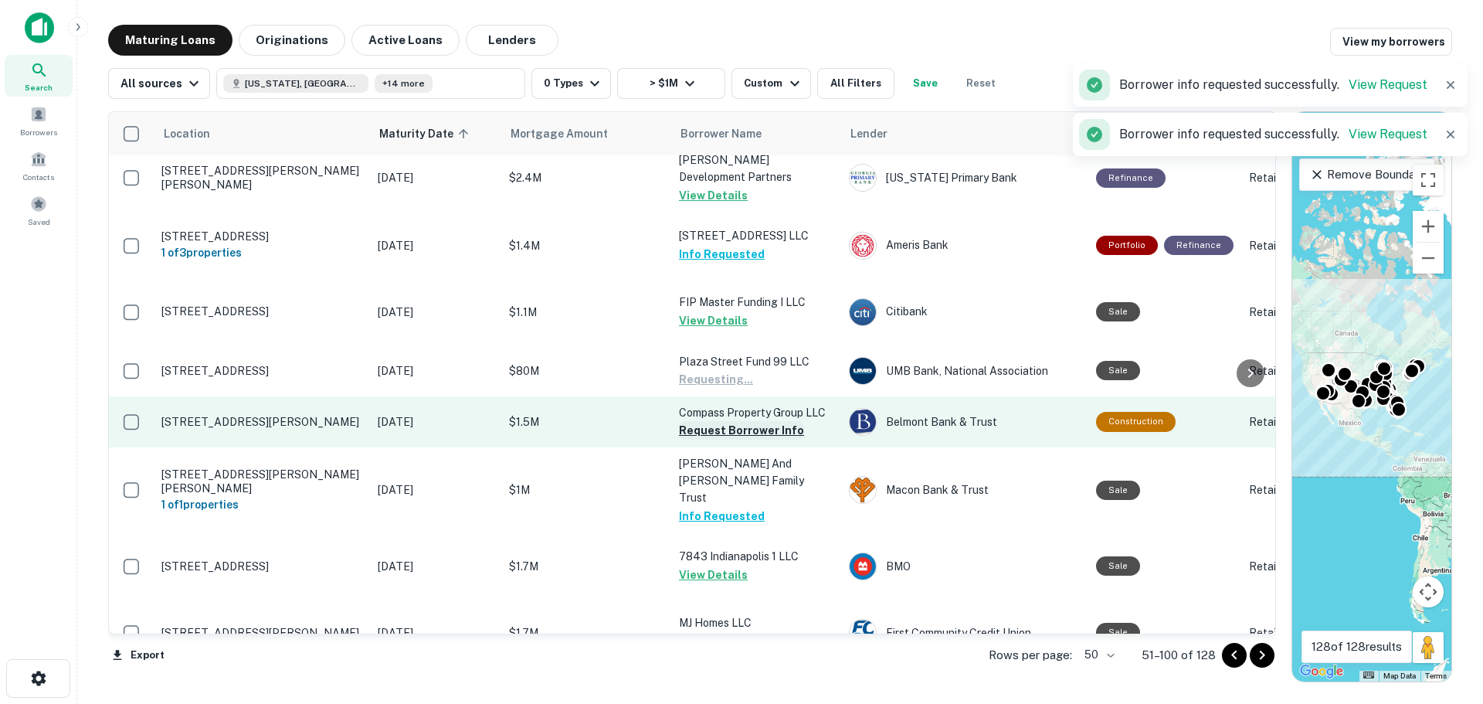
click at [735, 421] on button "Request Borrower Info" at bounding box center [741, 430] width 125 height 19
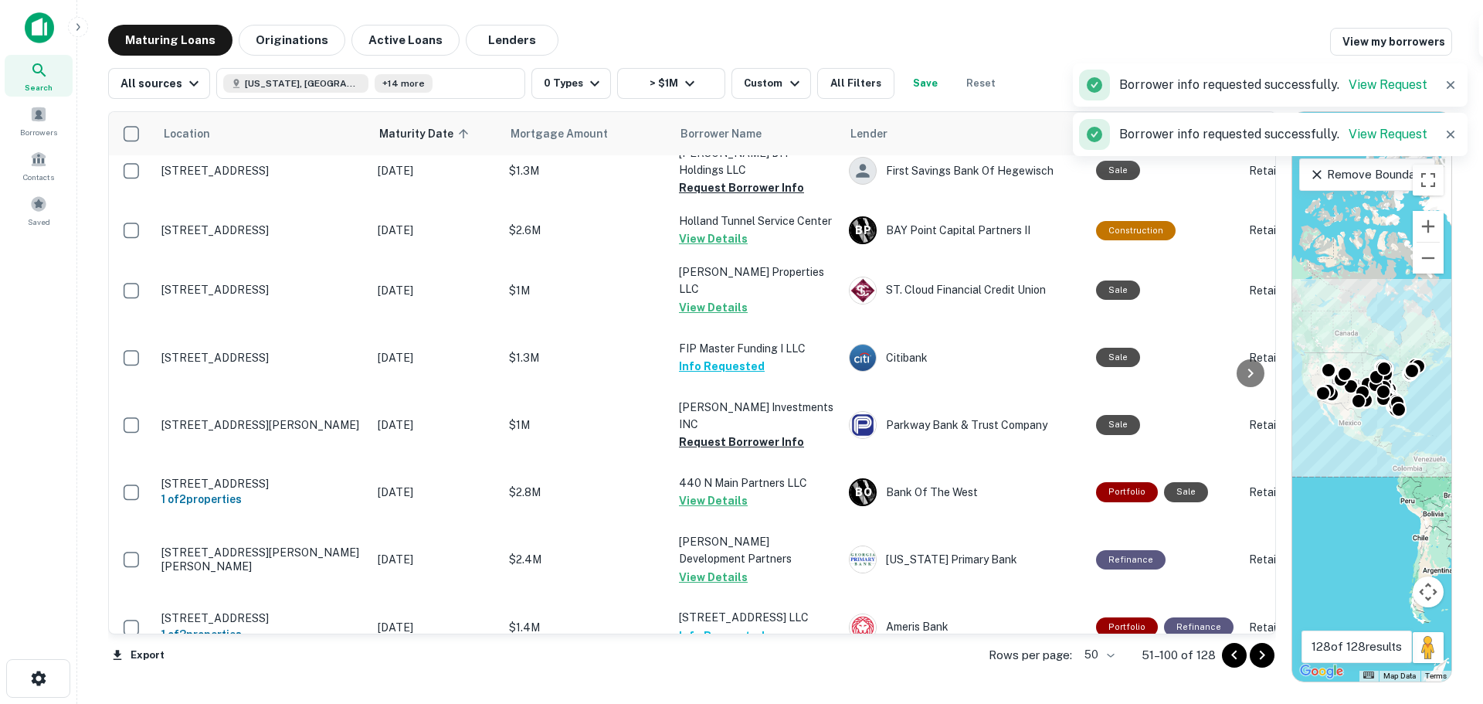
scroll to position [874, 0]
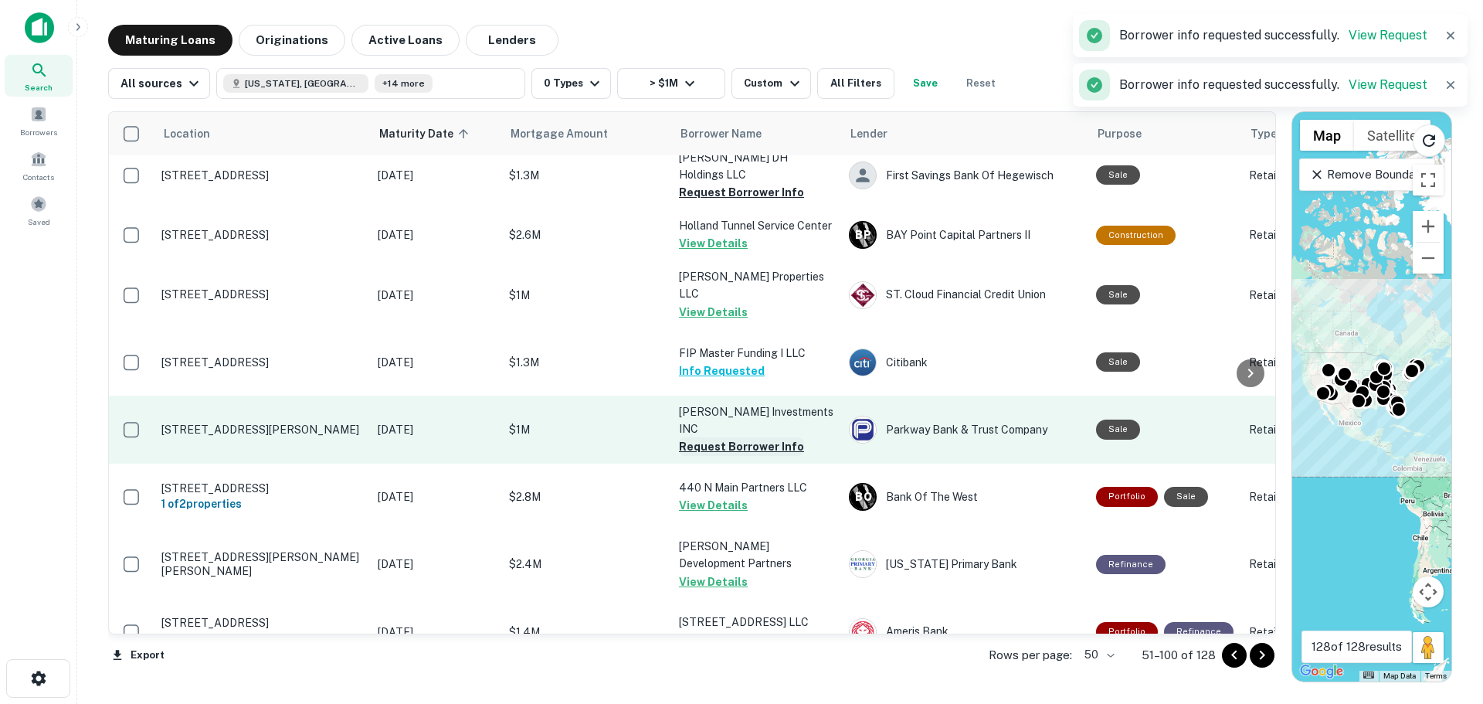
click at [732, 437] on button "Request Borrower Info" at bounding box center [741, 446] width 125 height 19
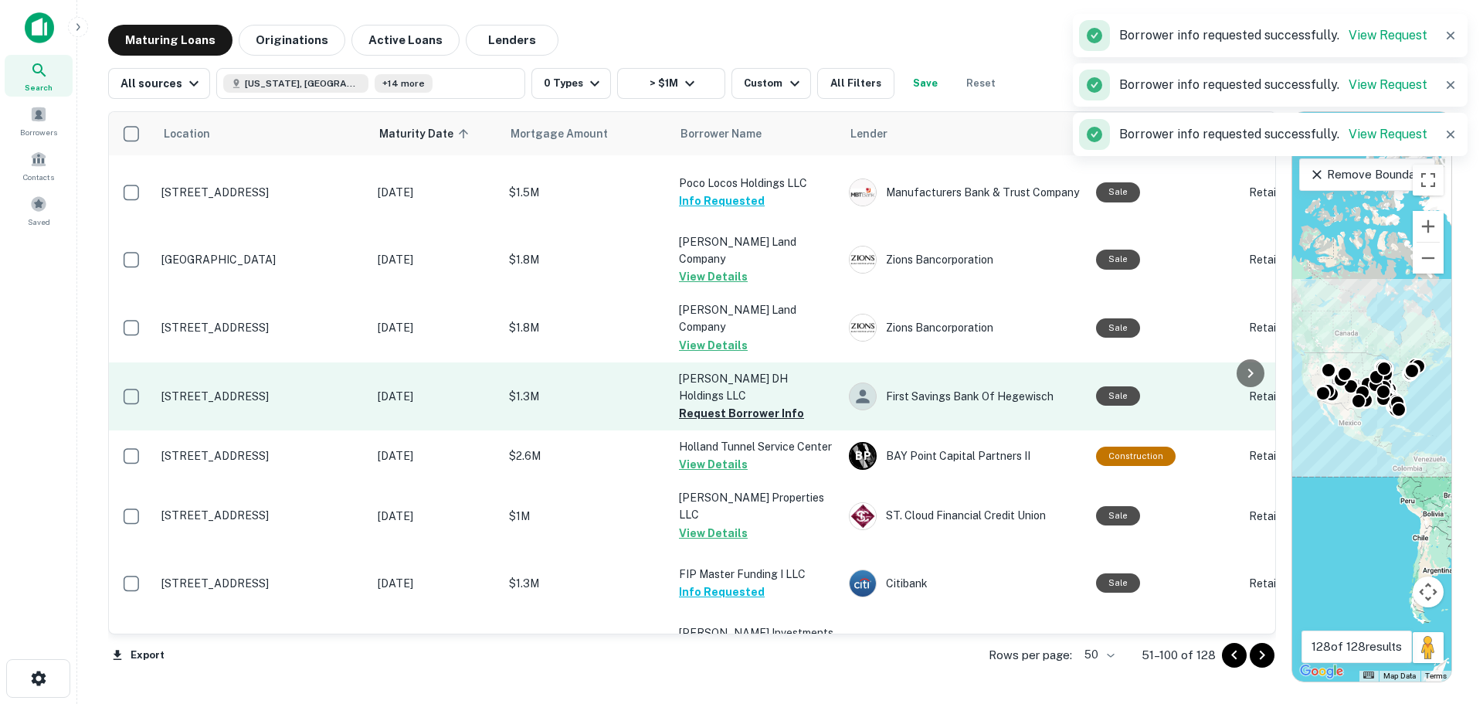
scroll to position [642, 0]
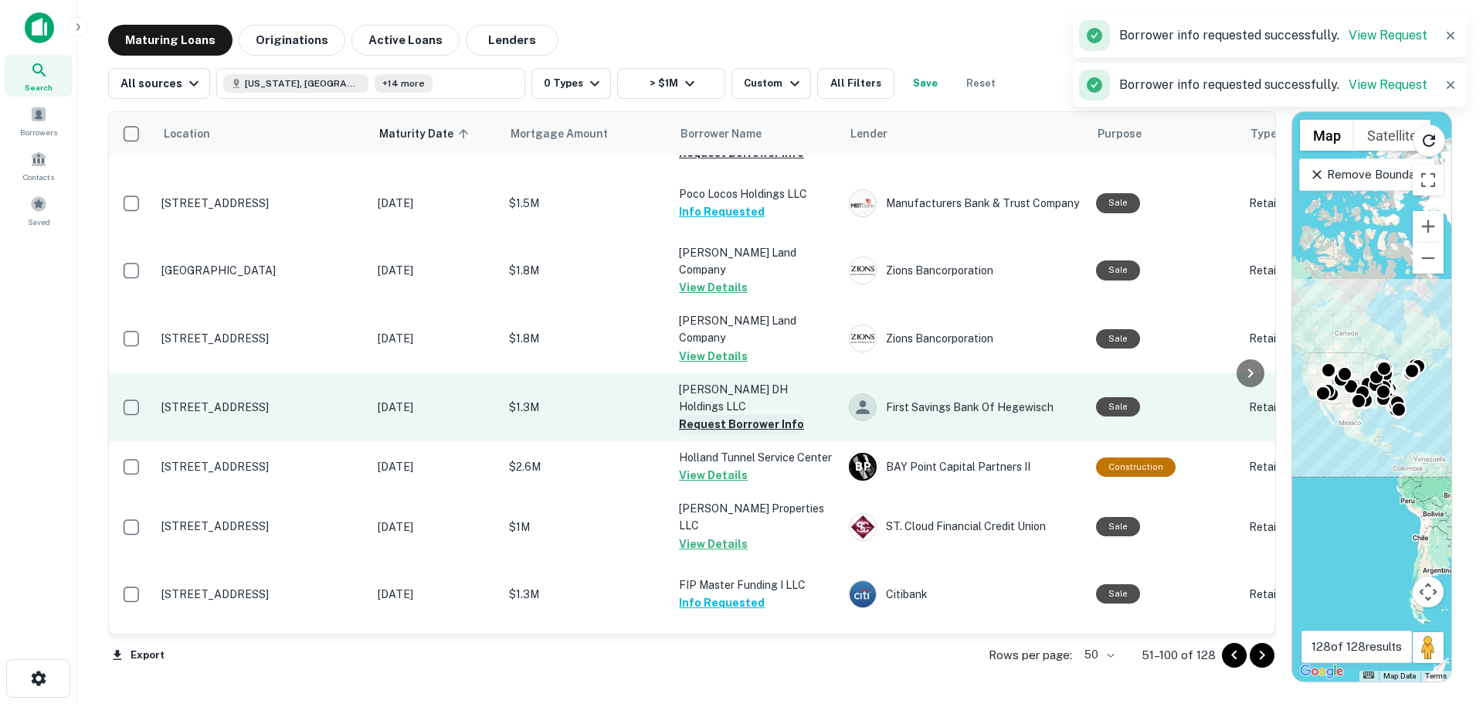
click at [721, 415] on button "Request Borrower Info" at bounding box center [741, 424] width 125 height 19
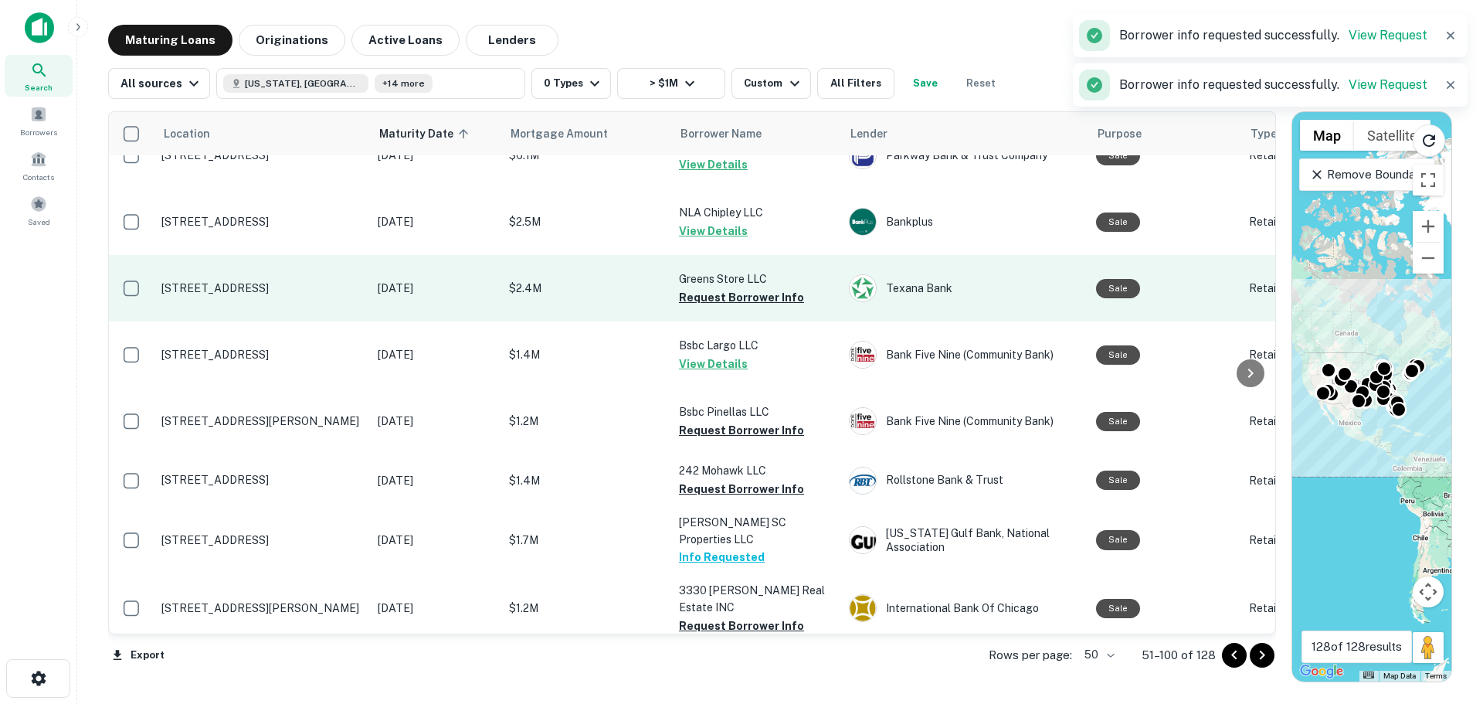
scroll to position [24, 0]
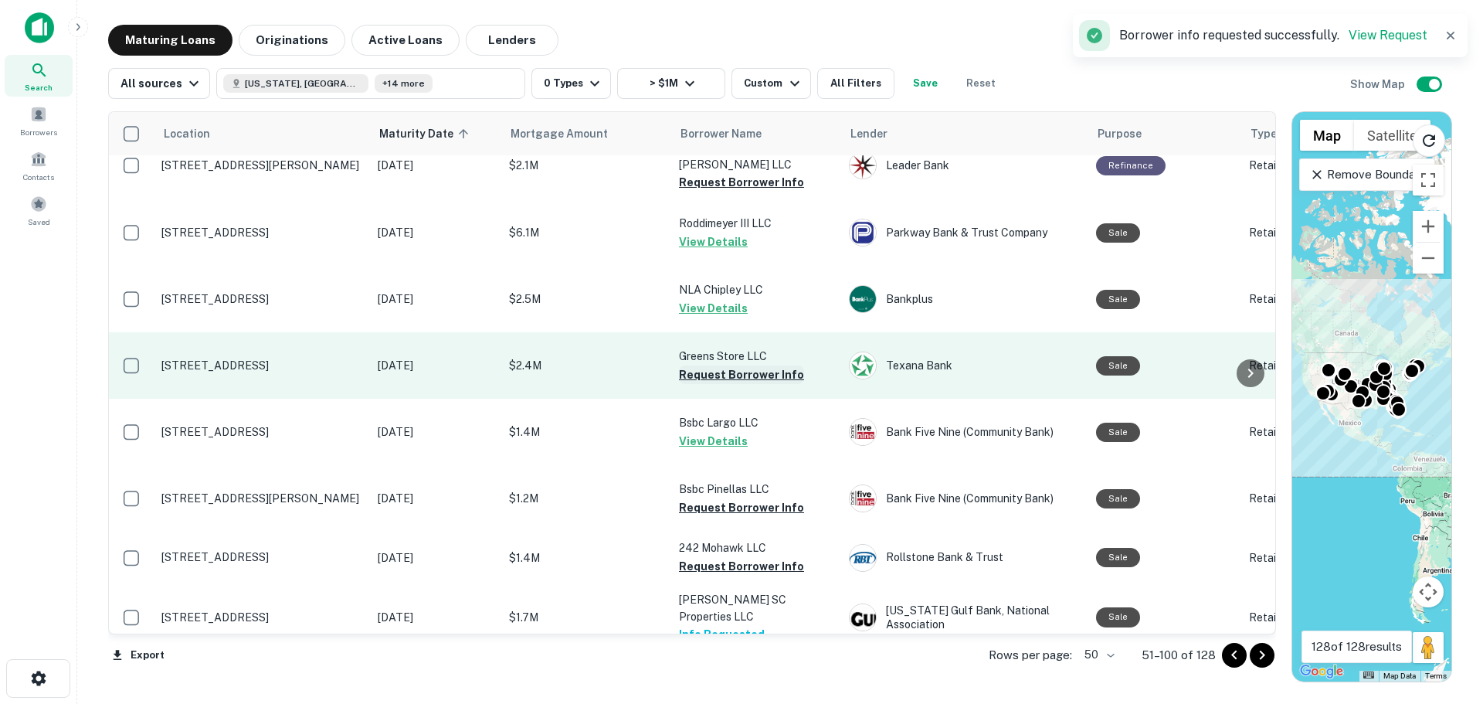
click at [700, 365] on button "Request Borrower Info" at bounding box center [741, 374] width 125 height 19
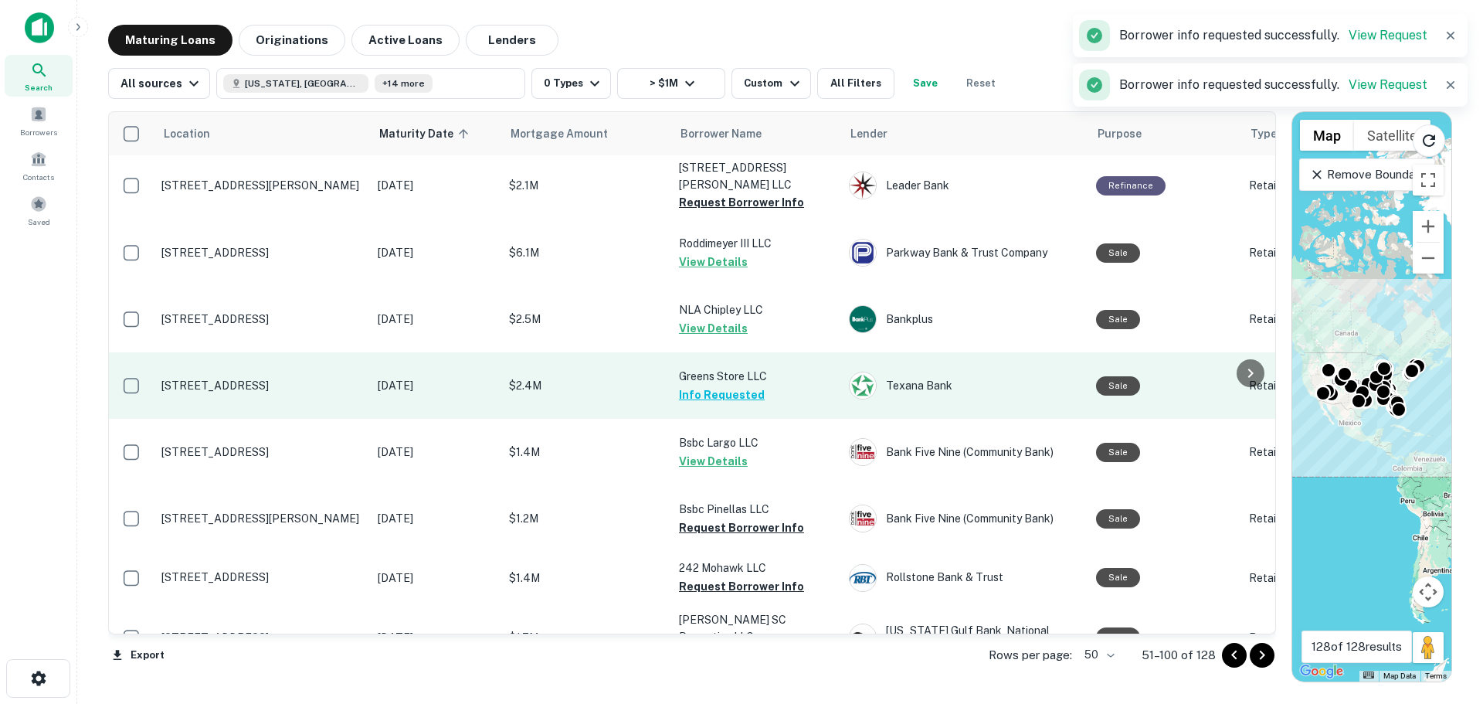
scroll to position [0, 0]
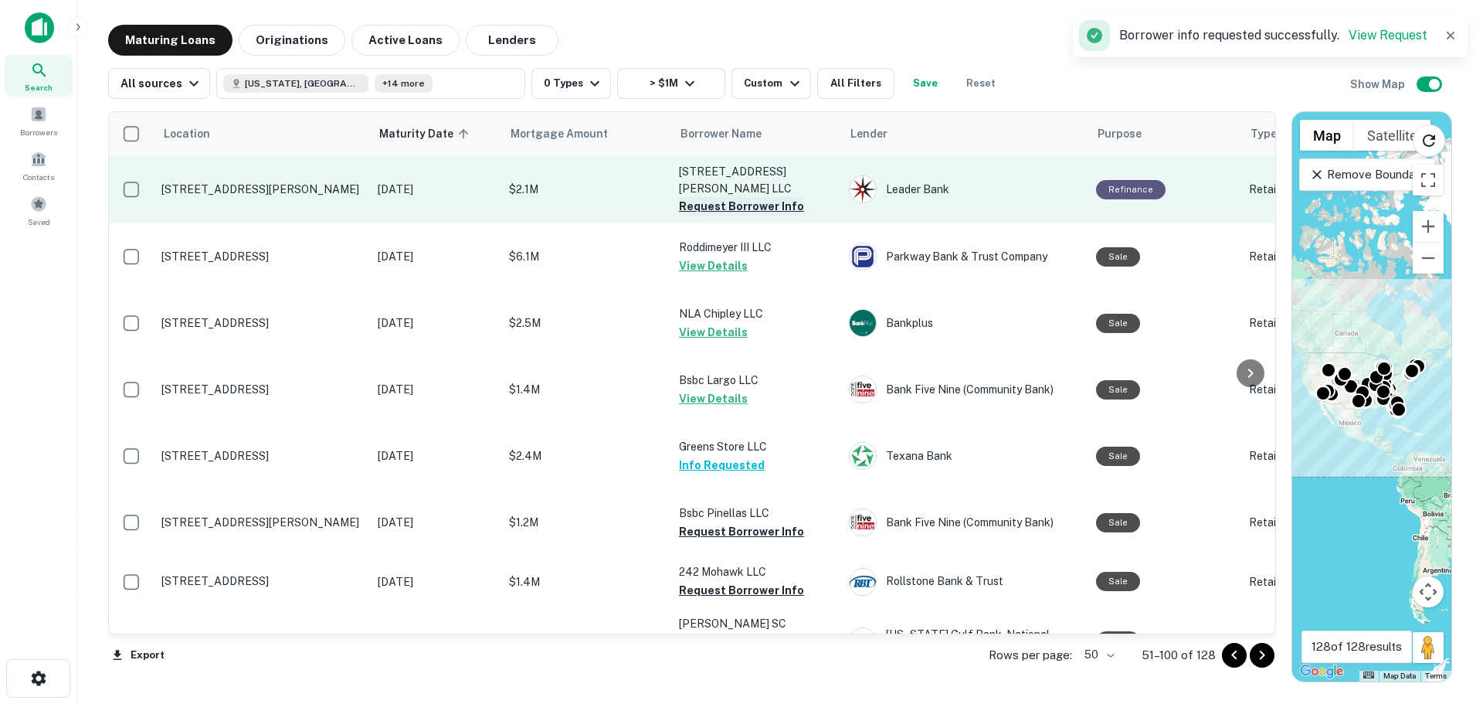
click at [725, 197] on button "Request Borrower Info" at bounding box center [741, 206] width 125 height 19
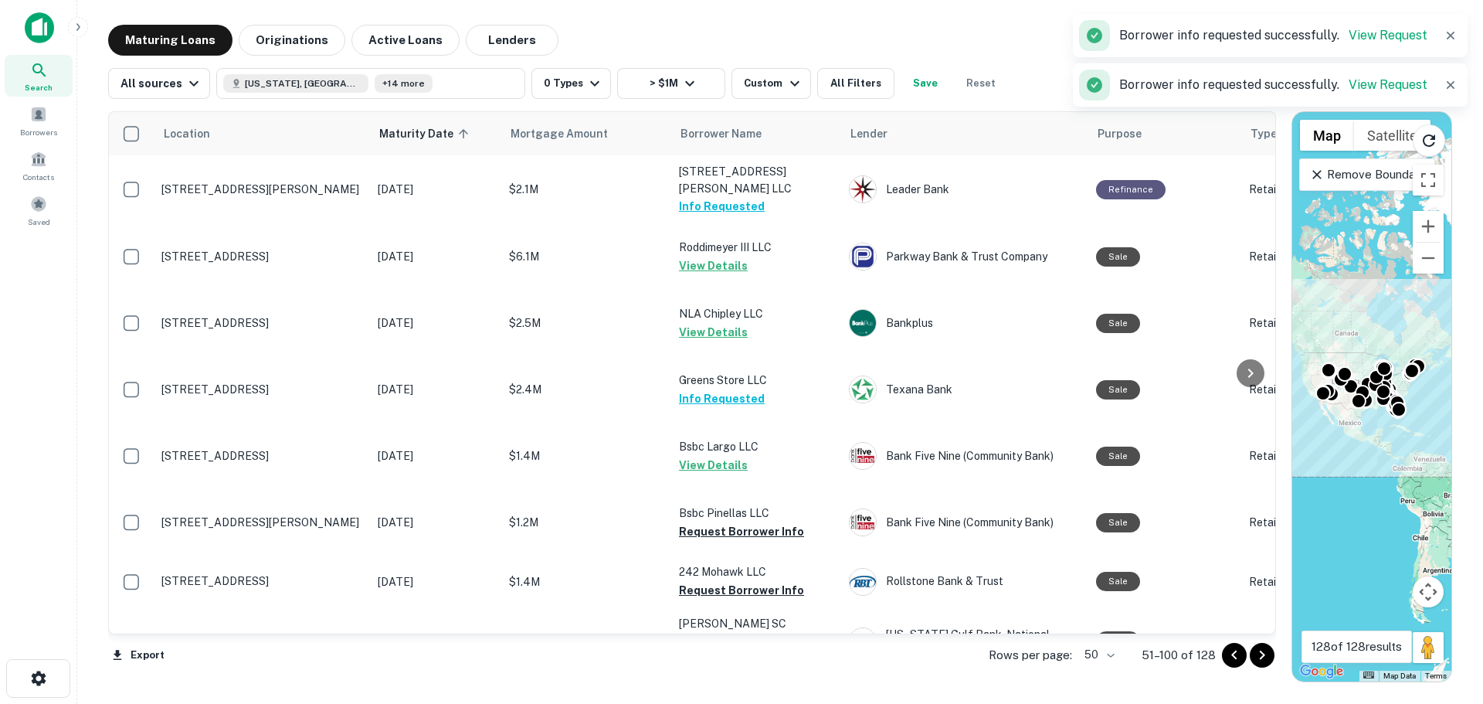
click at [1274, 646] on div "Rows per page: 50 ** 51–100 of 128" at bounding box center [1123, 655] width 306 height 42
click at [1261, 647] on icon "Go to next page" at bounding box center [1262, 655] width 19 height 19
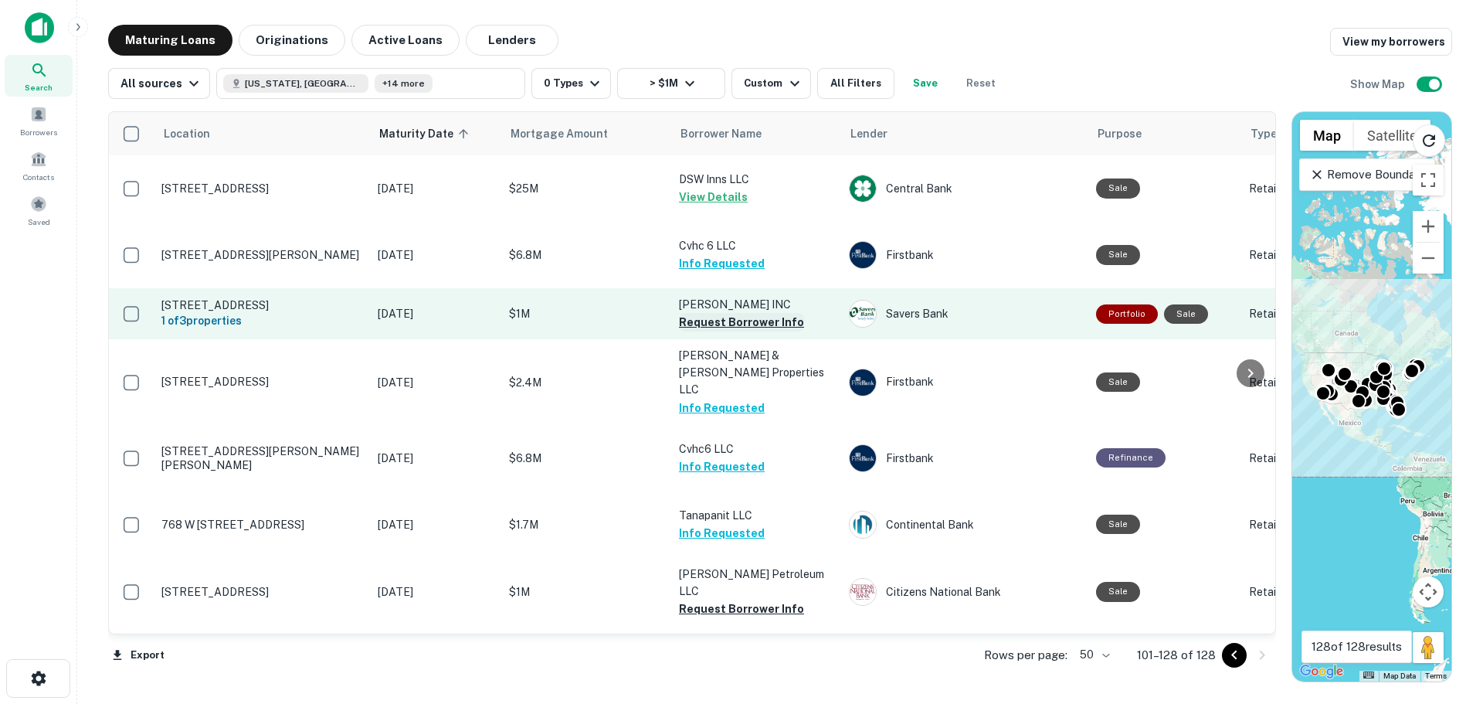
click at [755, 320] on button "Request Borrower Info" at bounding box center [741, 322] width 125 height 19
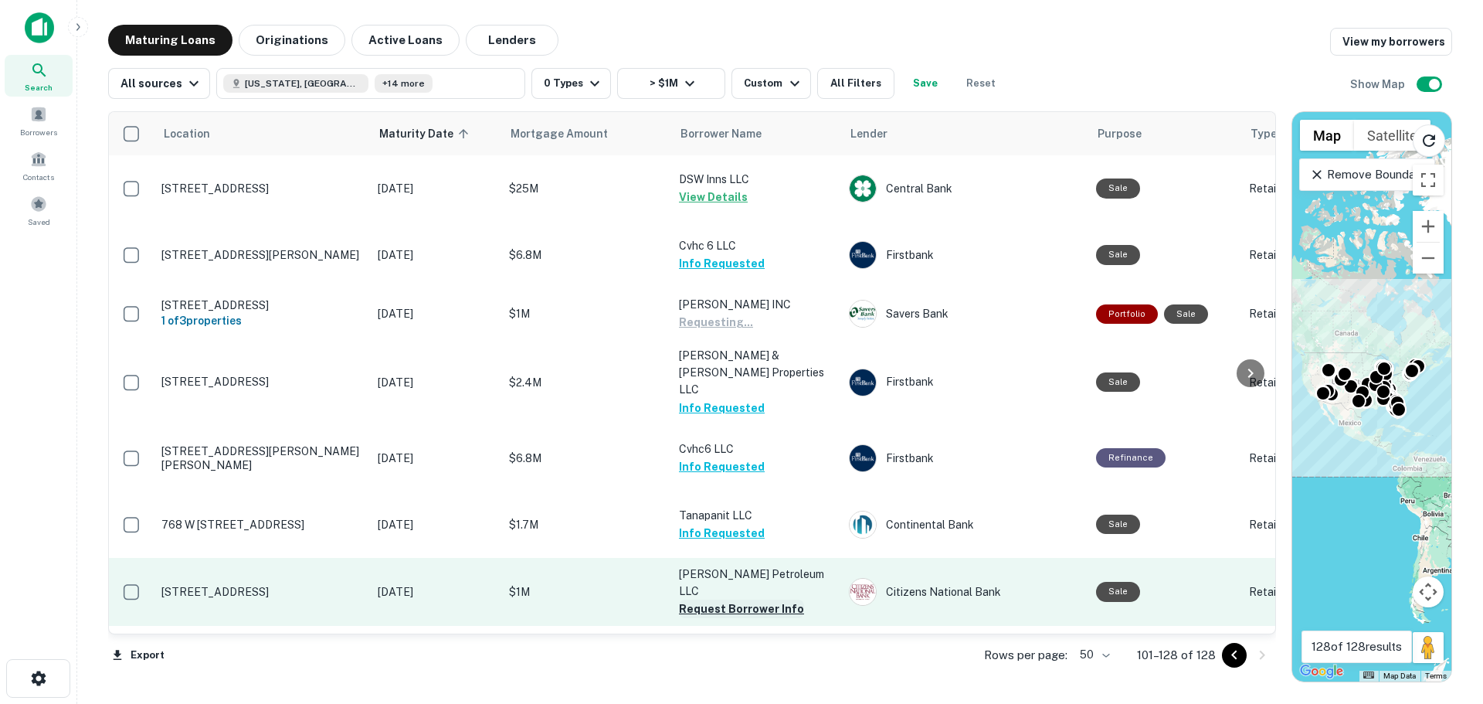
click at [753, 599] on button "Request Borrower Info" at bounding box center [741, 608] width 125 height 19
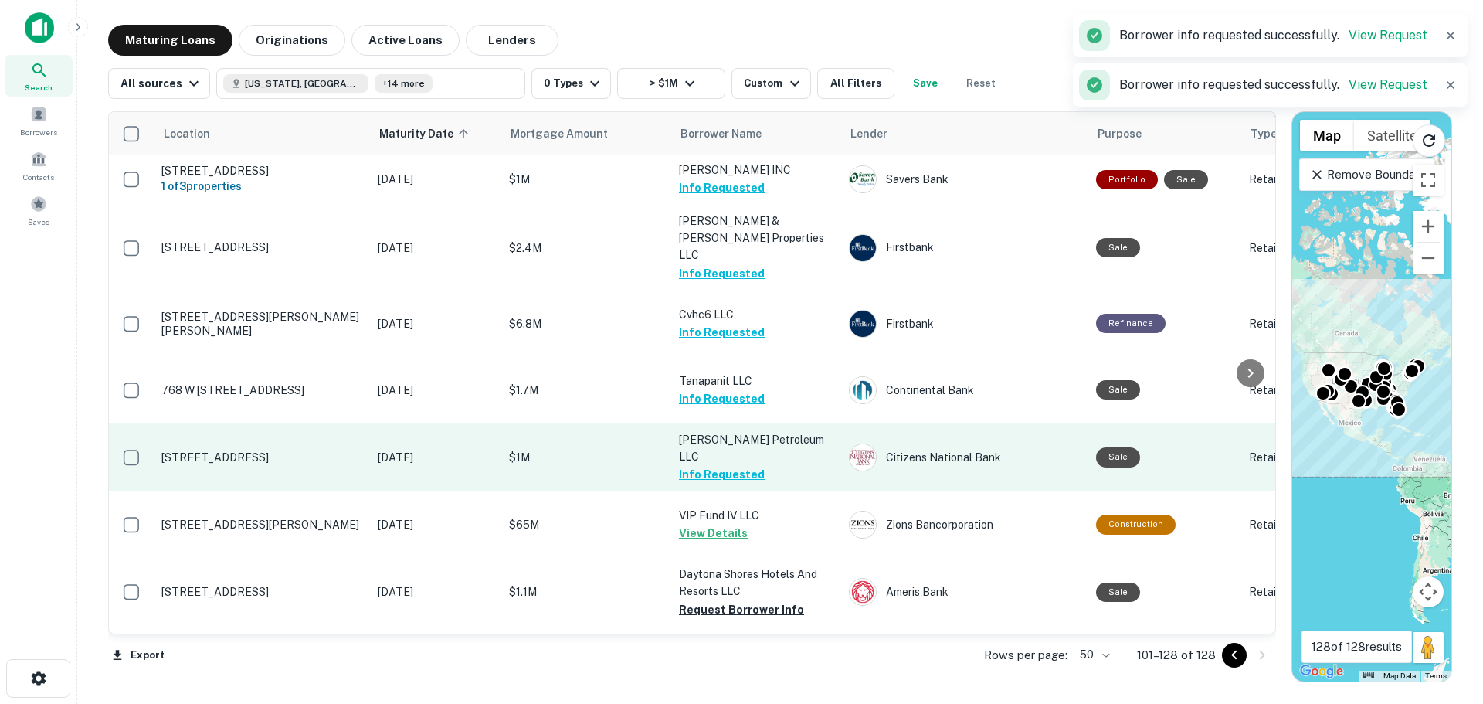
scroll to position [154, 0]
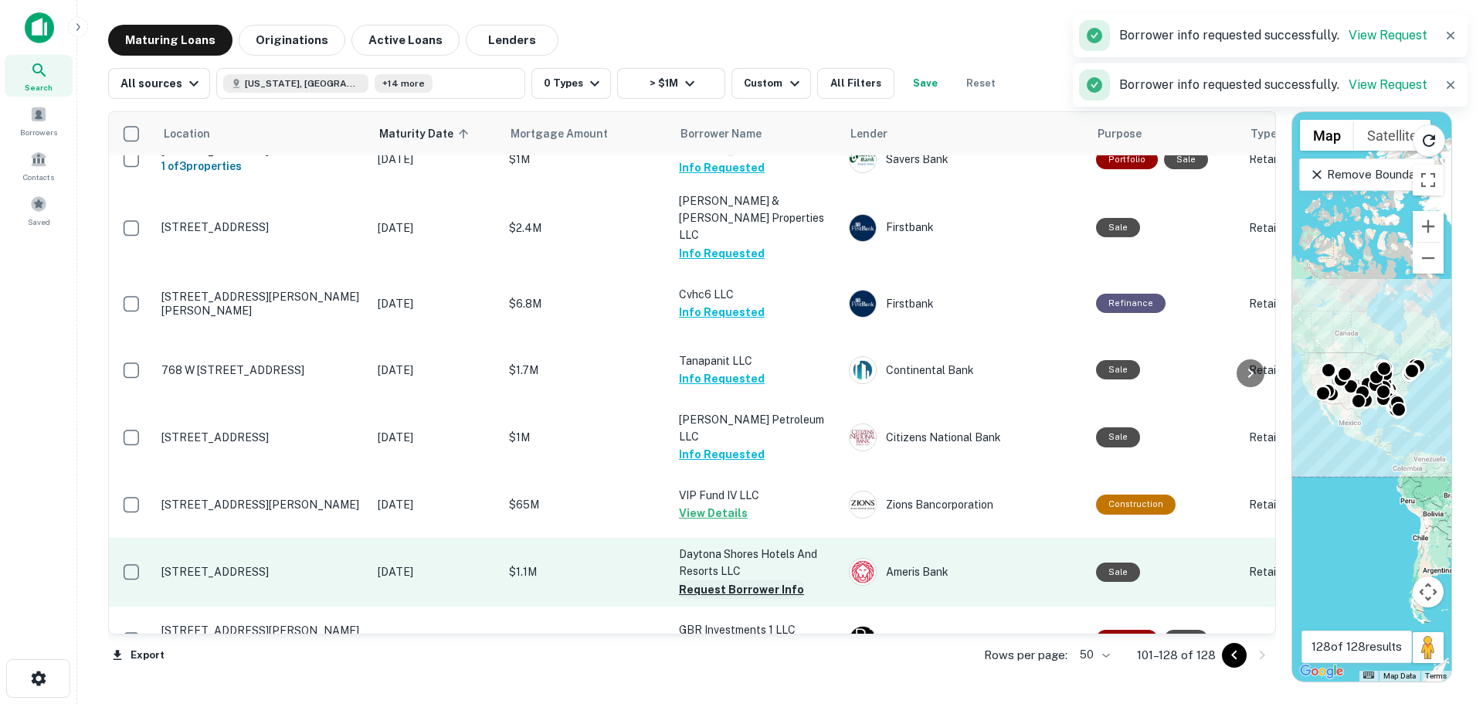
click at [745, 580] on button "Request Borrower Info" at bounding box center [741, 589] width 125 height 19
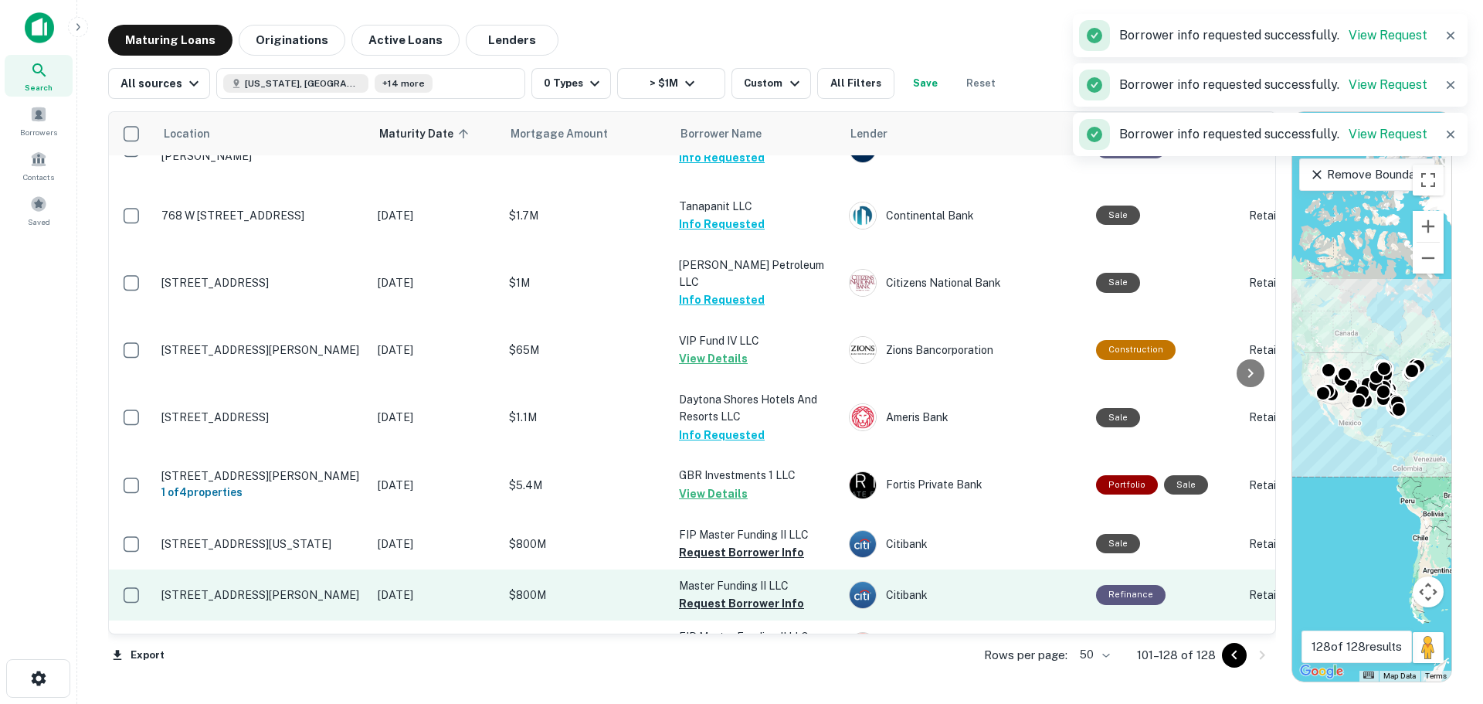
scroll to position [463, 0]
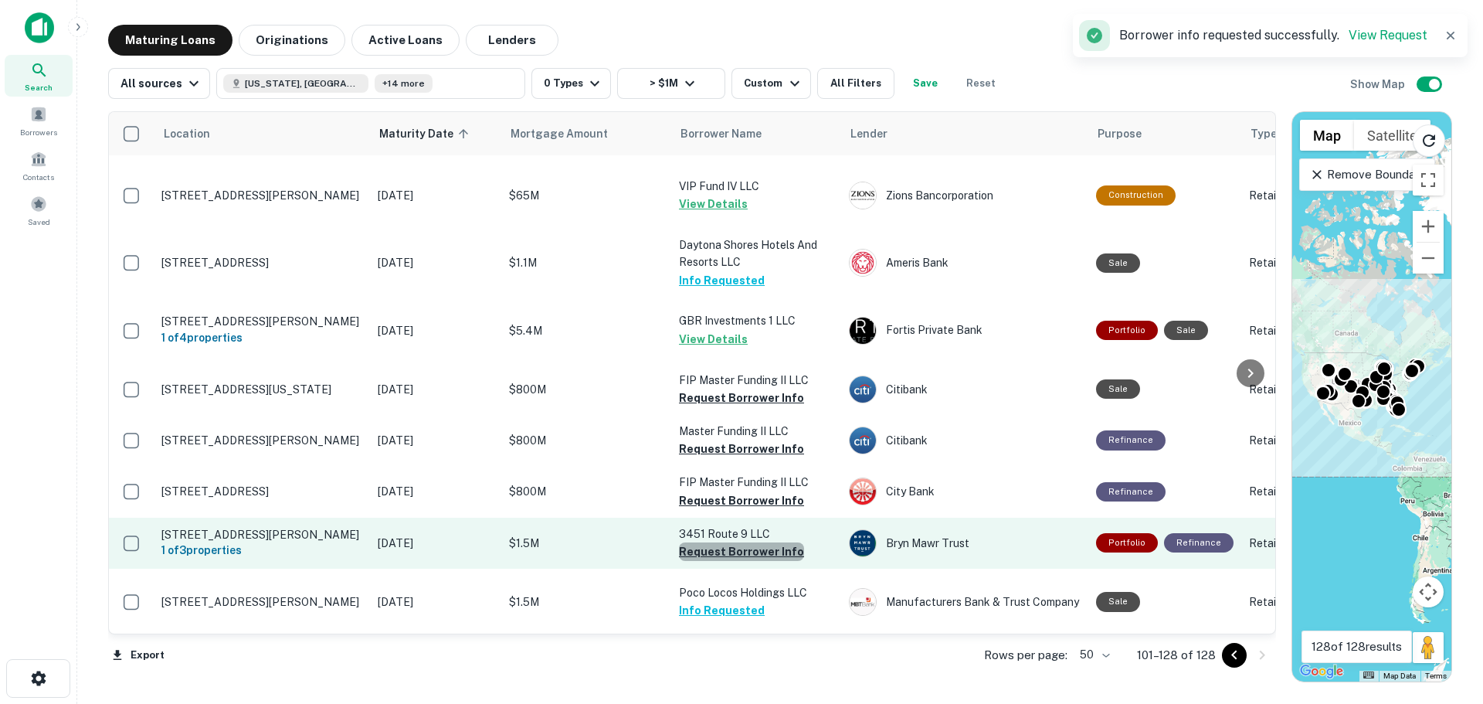
click at [747, 542] on button "Request Borrower Info" at bounding box center [741, 551] width 125 height 19
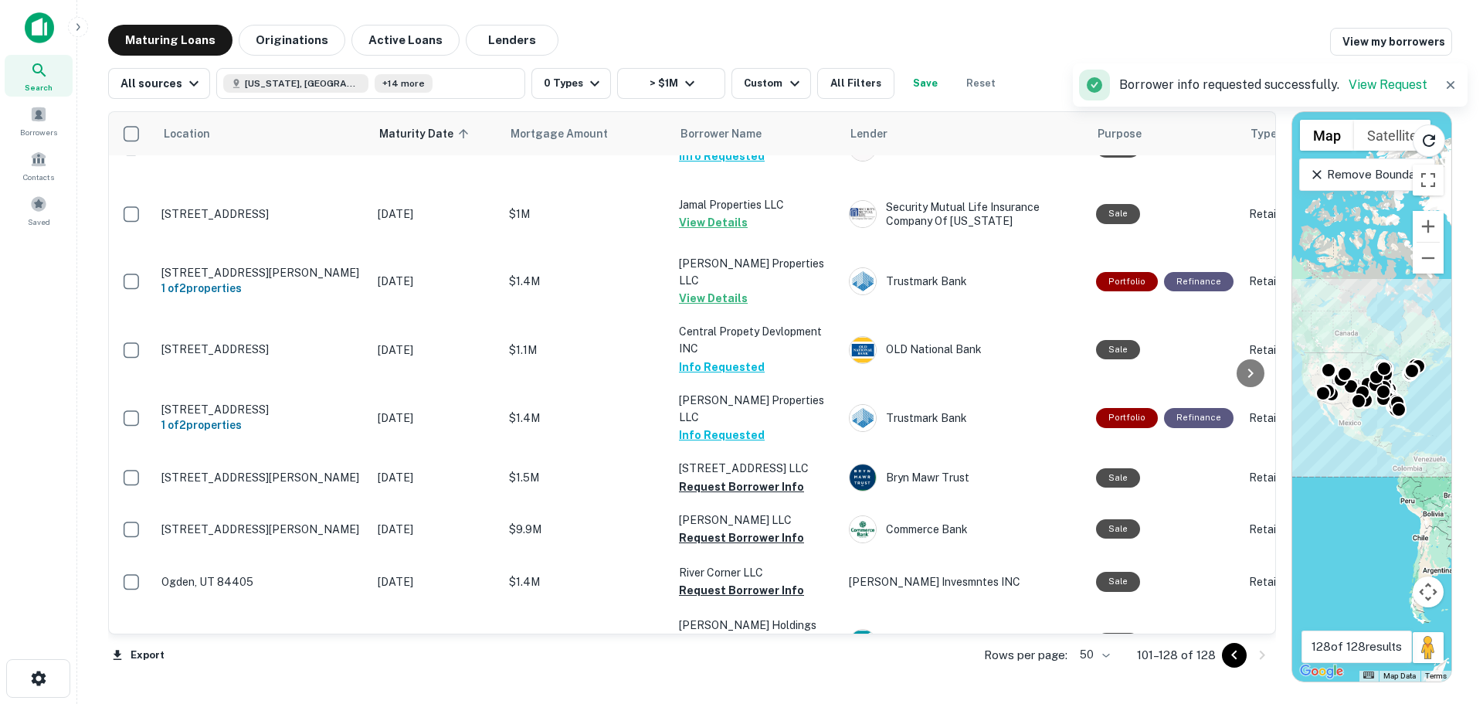
scroll to position [927, 0]
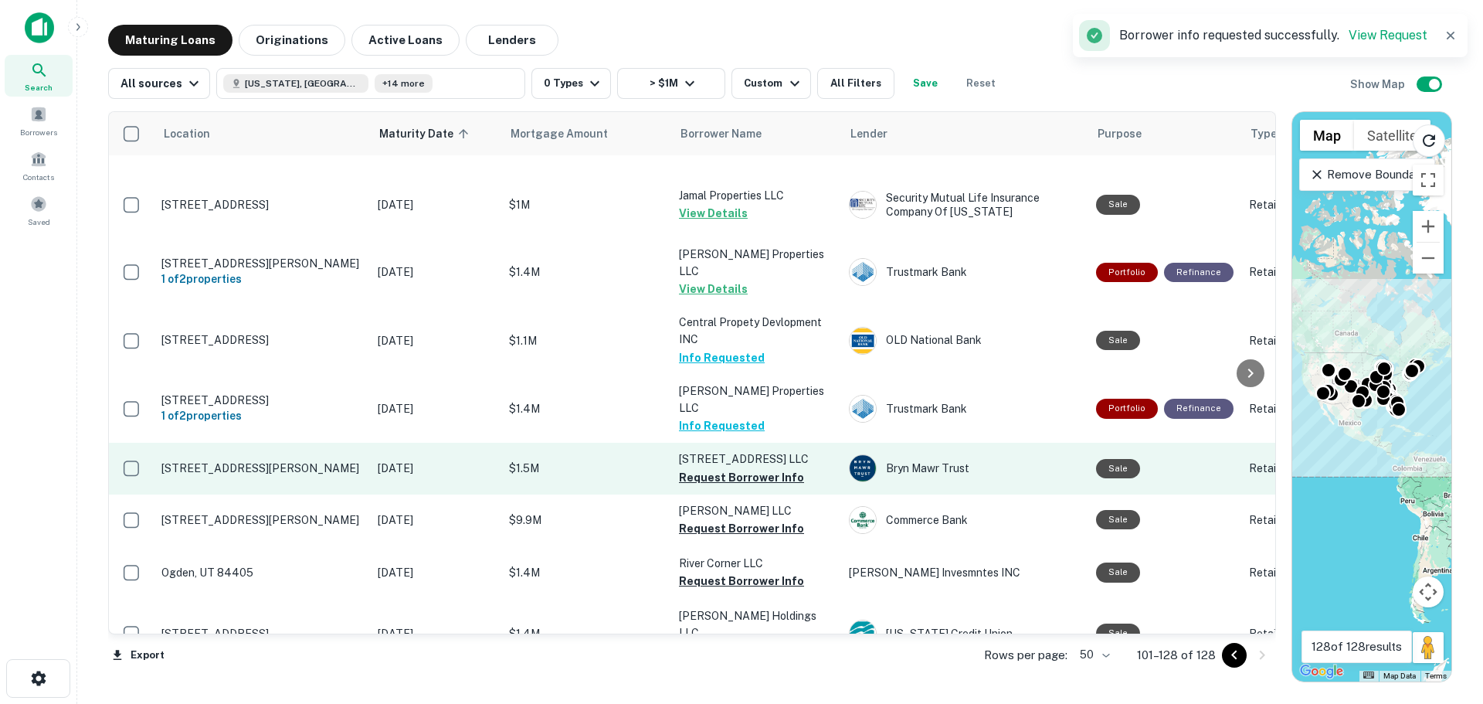
click at [748, 447] on td "[STREET_ADDRESS] LLC Request Borrower Info" at bounding box center [756, 468] width 170 height 51
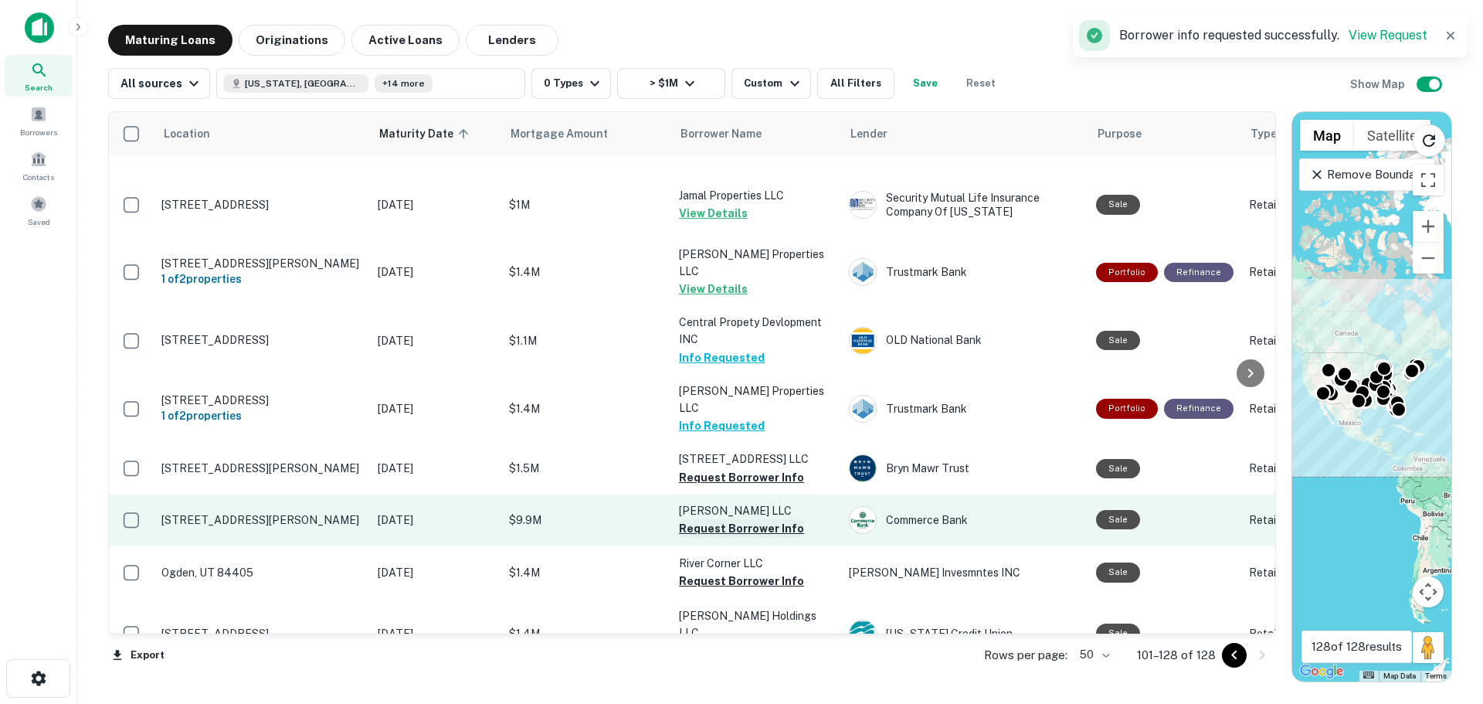
click at [740, 519] on button "Request Borrower Info" at bounding box center [741, 528] width 125 height 19
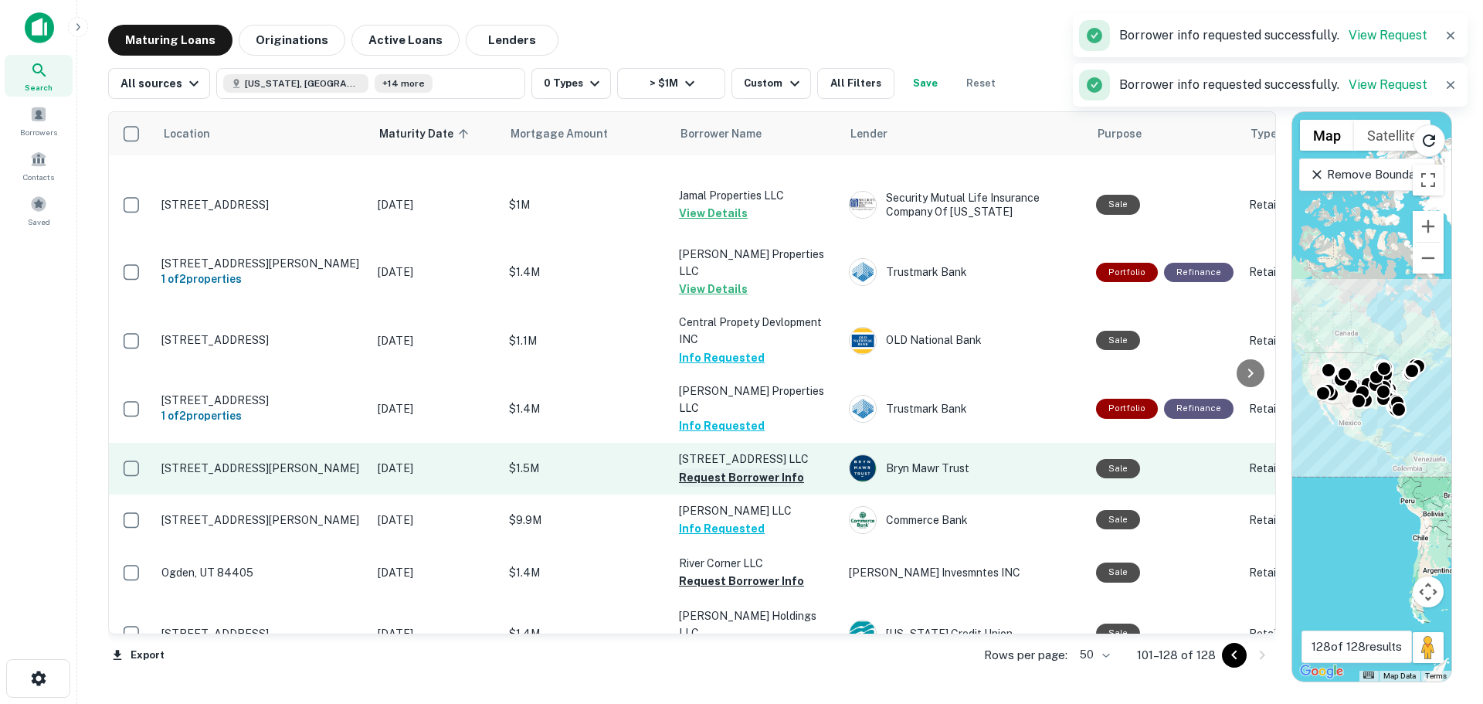
click at [738, 468] on button "Request Borrower Info" at bounding box center [741, 477] width 125 height 19
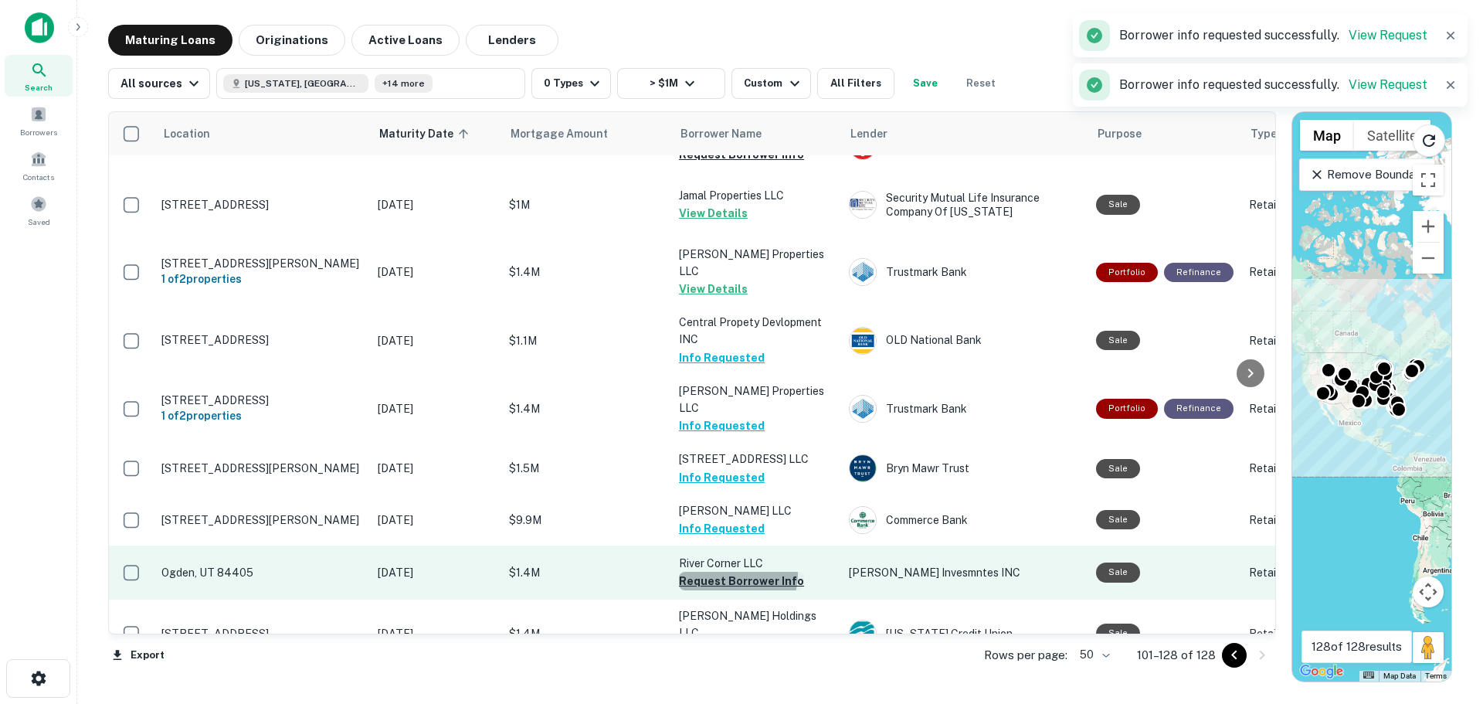
click at [735, 572] on button "Request Borrower Info" at bounding box center [741, 581] width 125 height 19
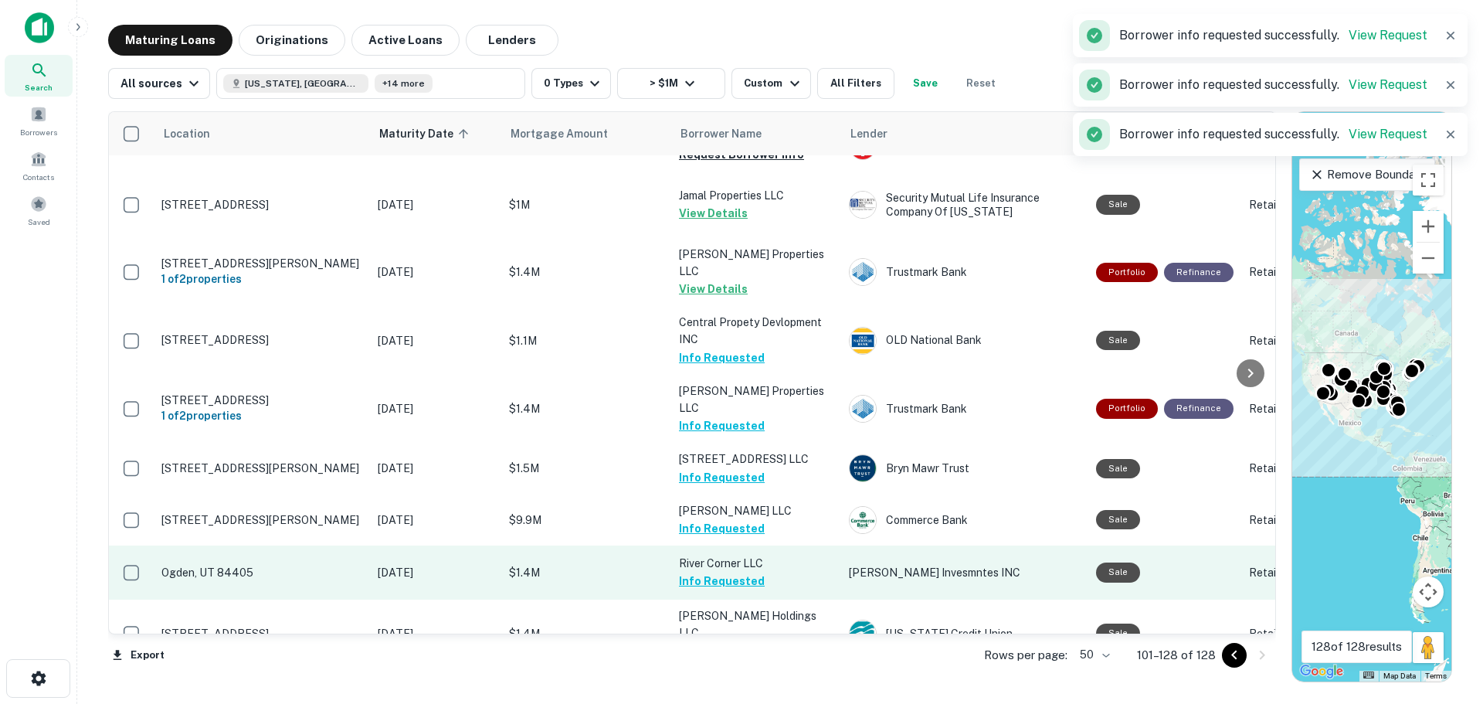
scroll to position [1159, 0]
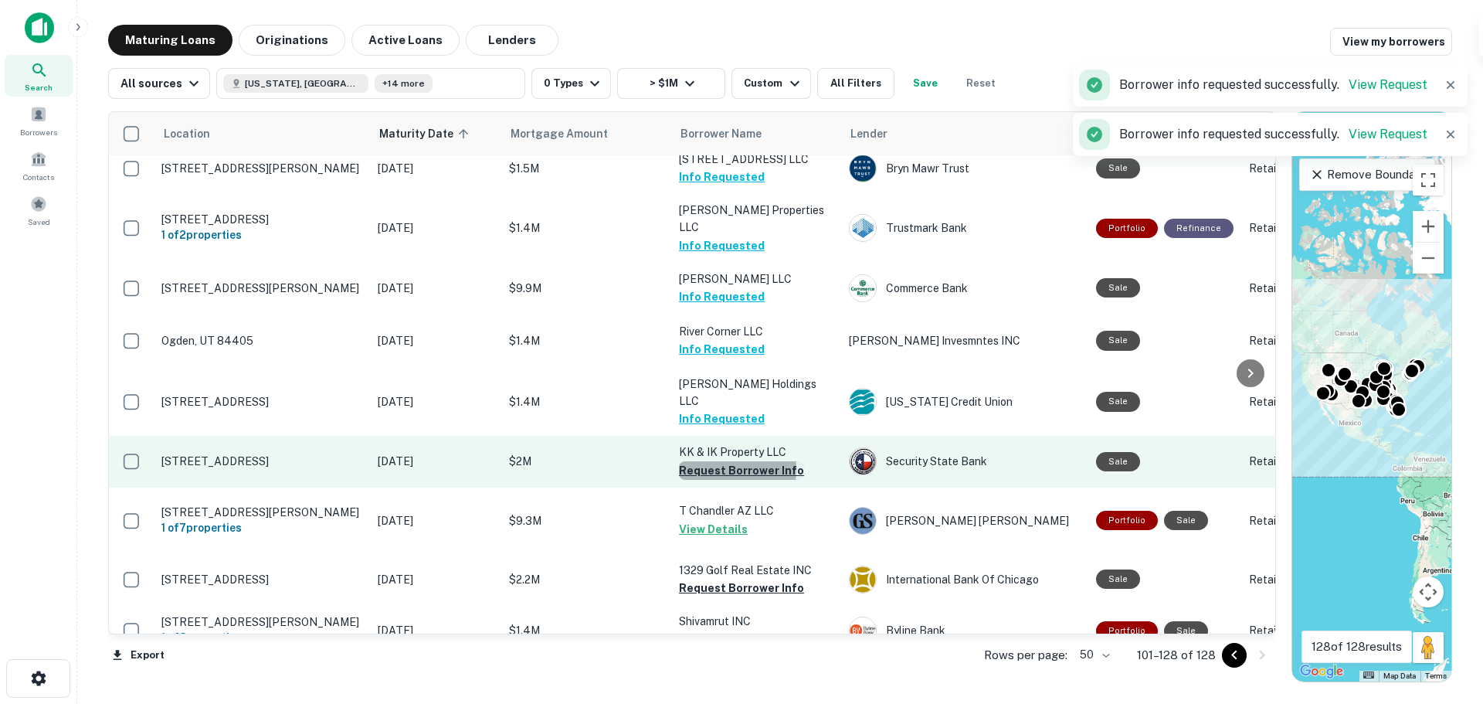
click at [708, 461] on button "Request Borrower Info" at bounding box center [741, 470] width 125 height 19
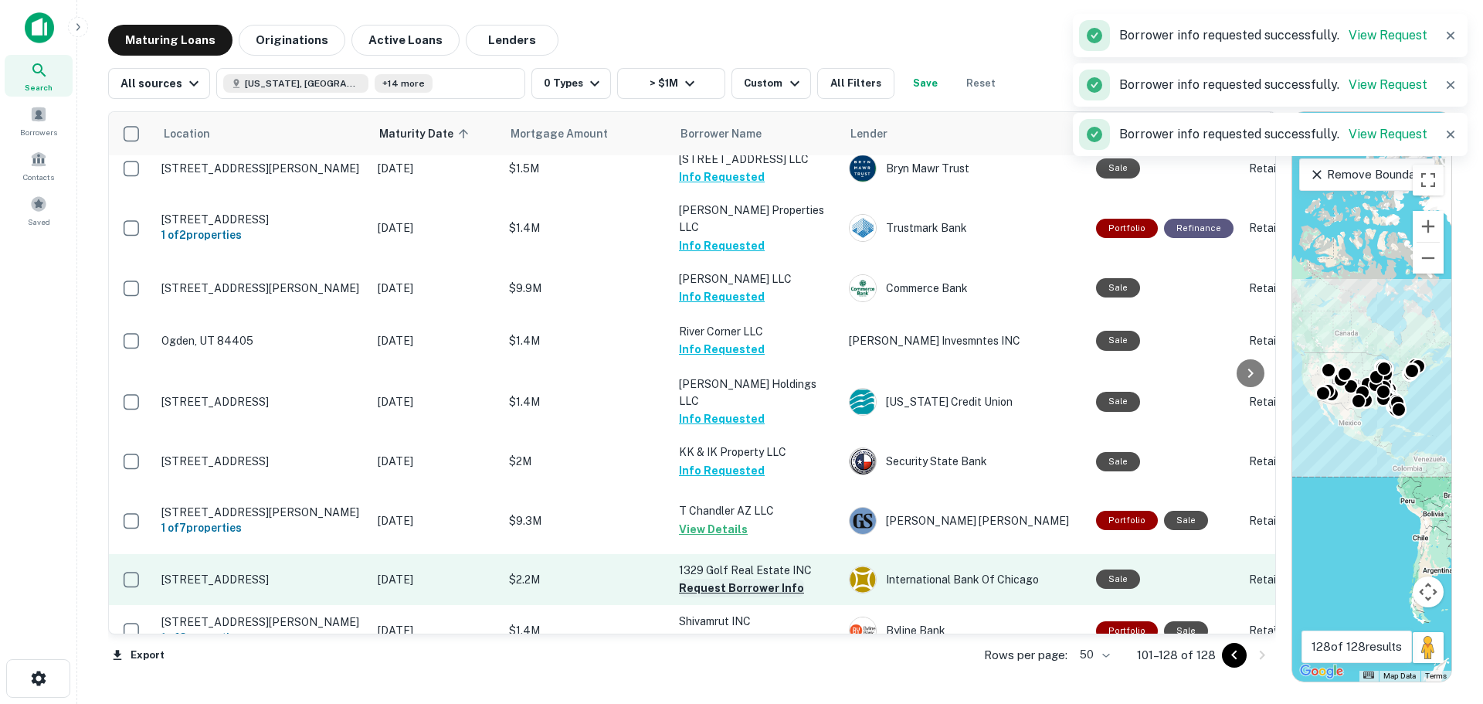
click at [724, 579] on button "Request Borrower Info" at bounding box center [741, 588] width 125 height 19
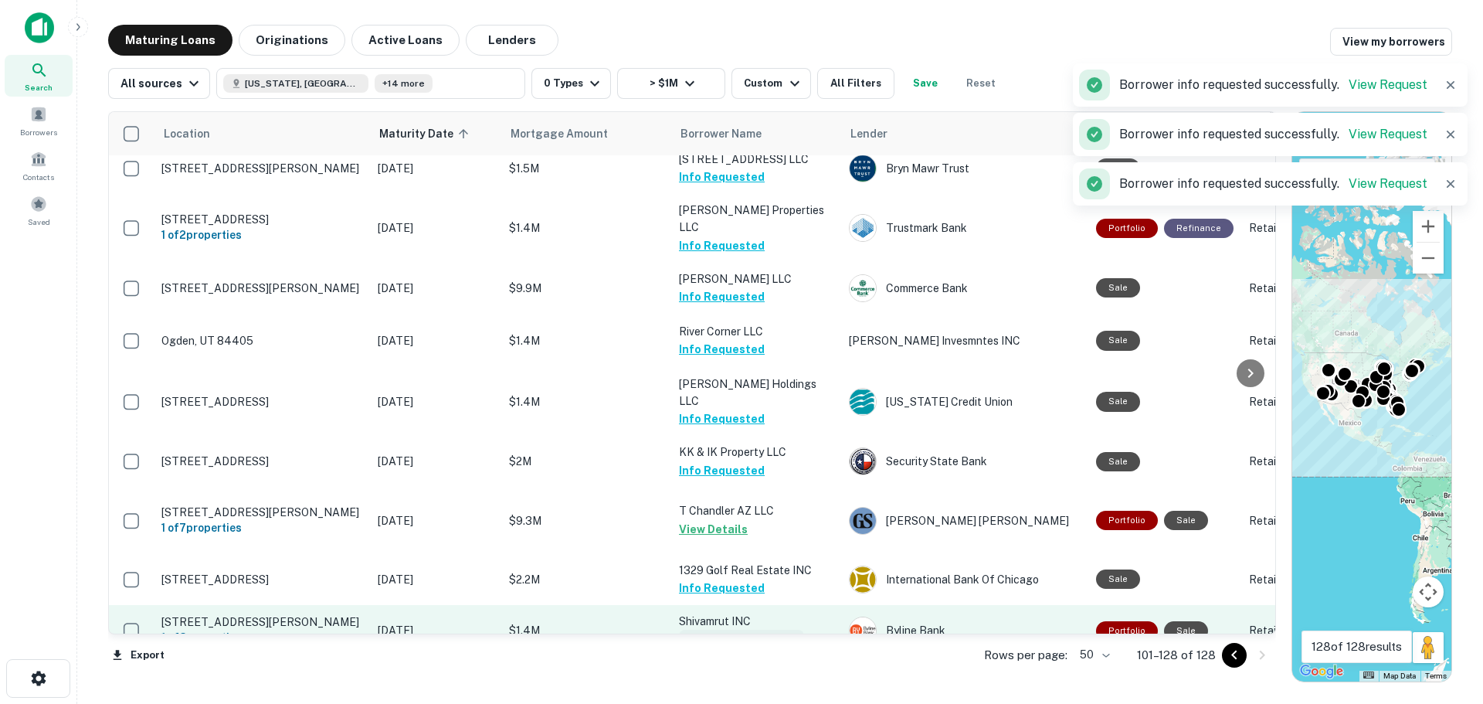
click at [719, 629] on button "Request Borrower Info" at bounding box center [741, 638] width 125 height 19
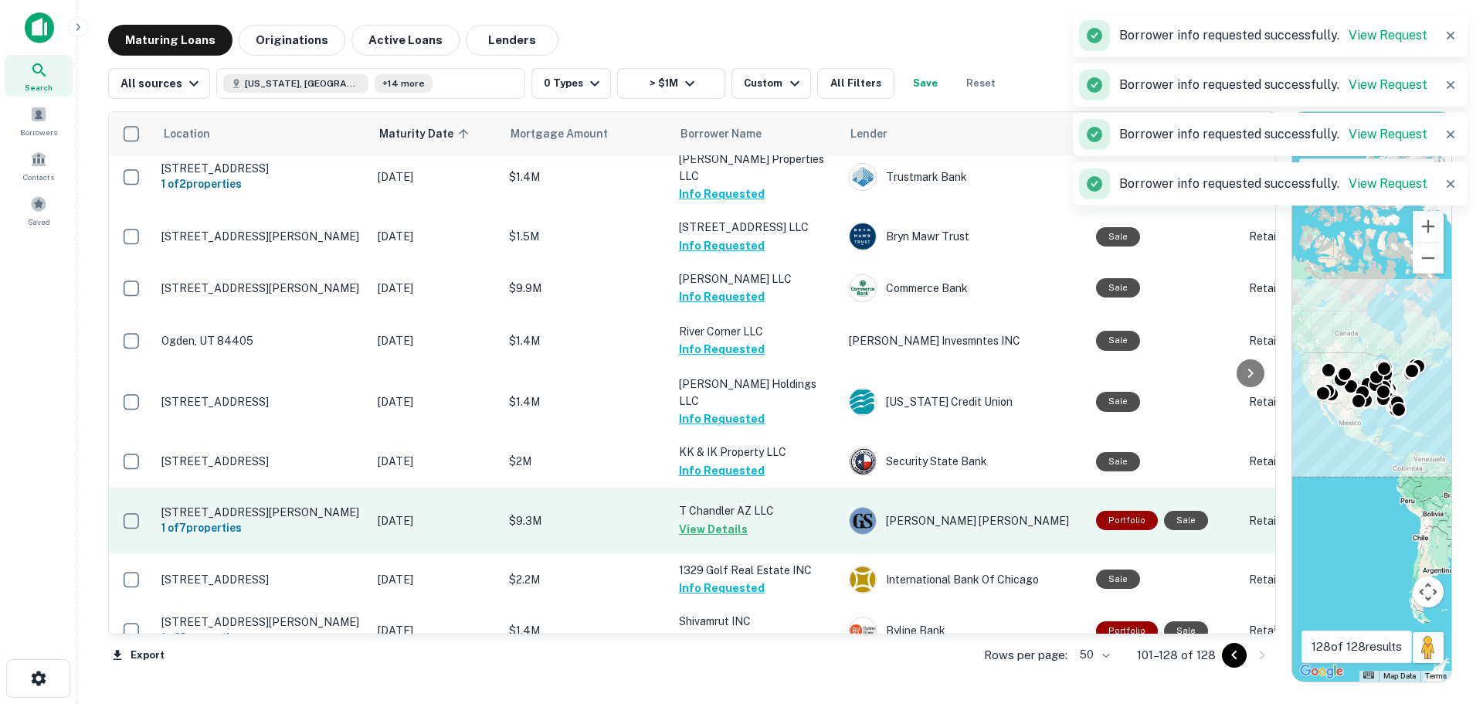
scroll to position [1203, 0]
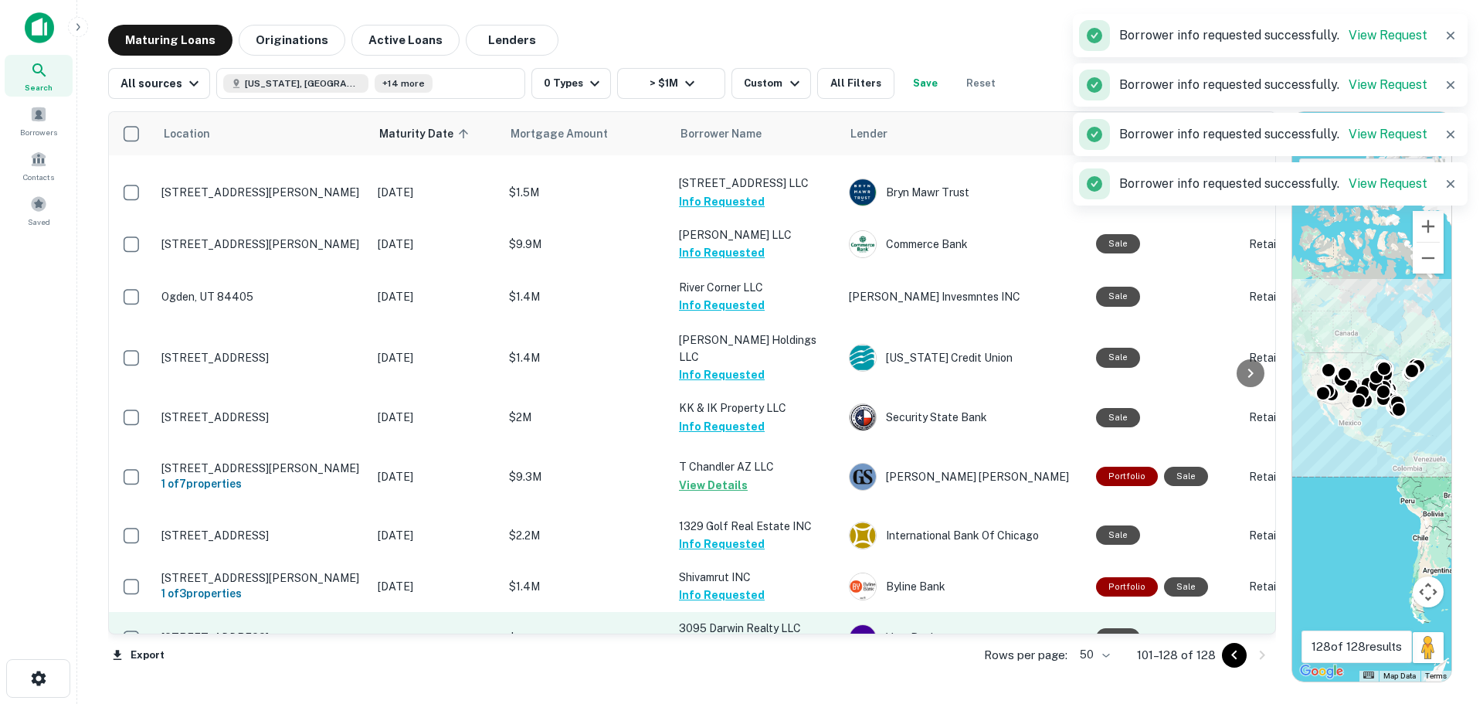
click at [740, 637] on button "Request Borrower Info" at bounding box center [741, 646] width 125 height 19
